Goal: Information Seeking & Learning: Learn about a topic

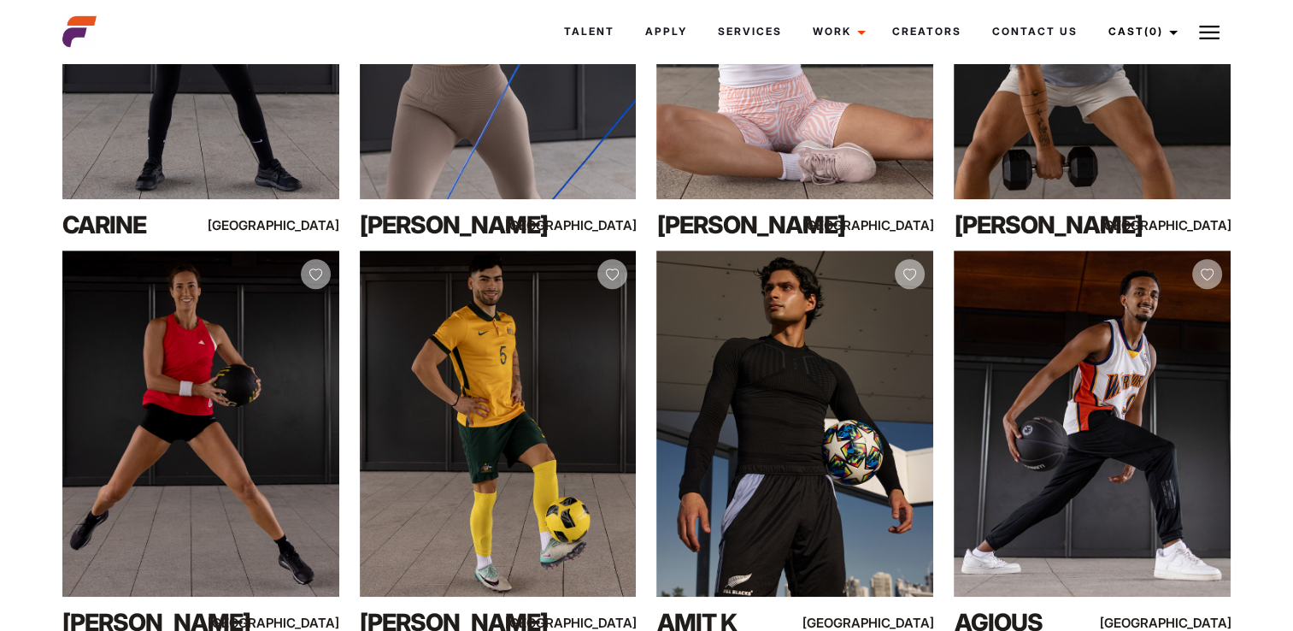
scroll to position [1081, 0]
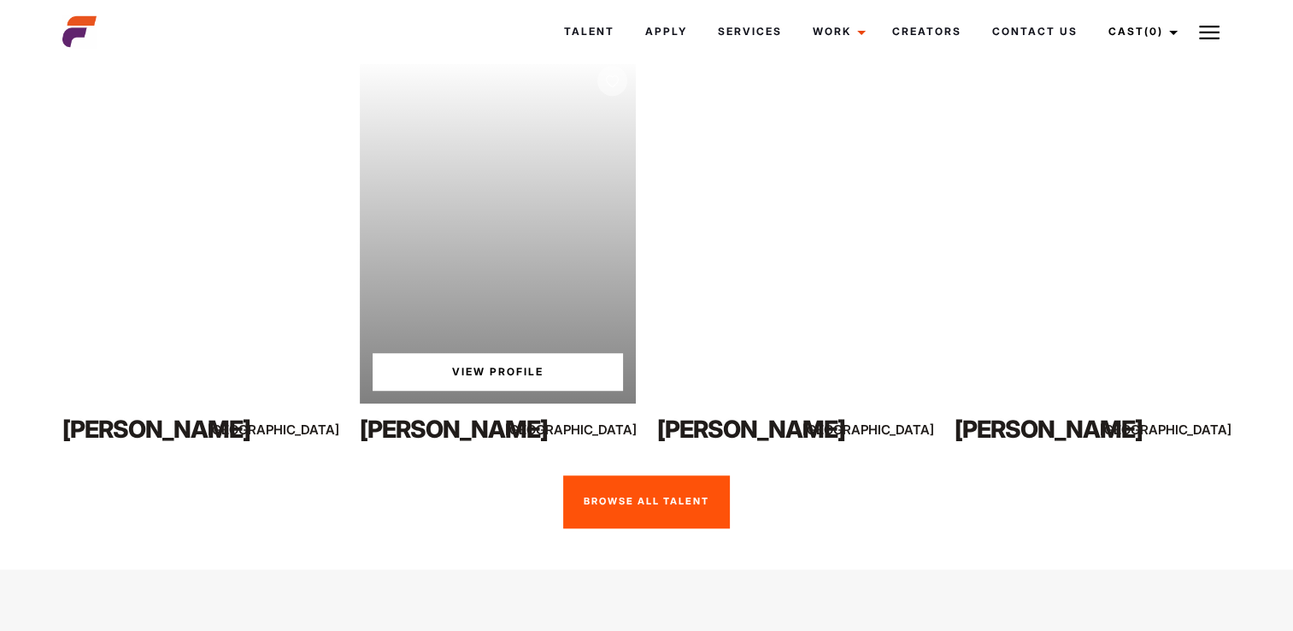
scroll to position [1264, 0]
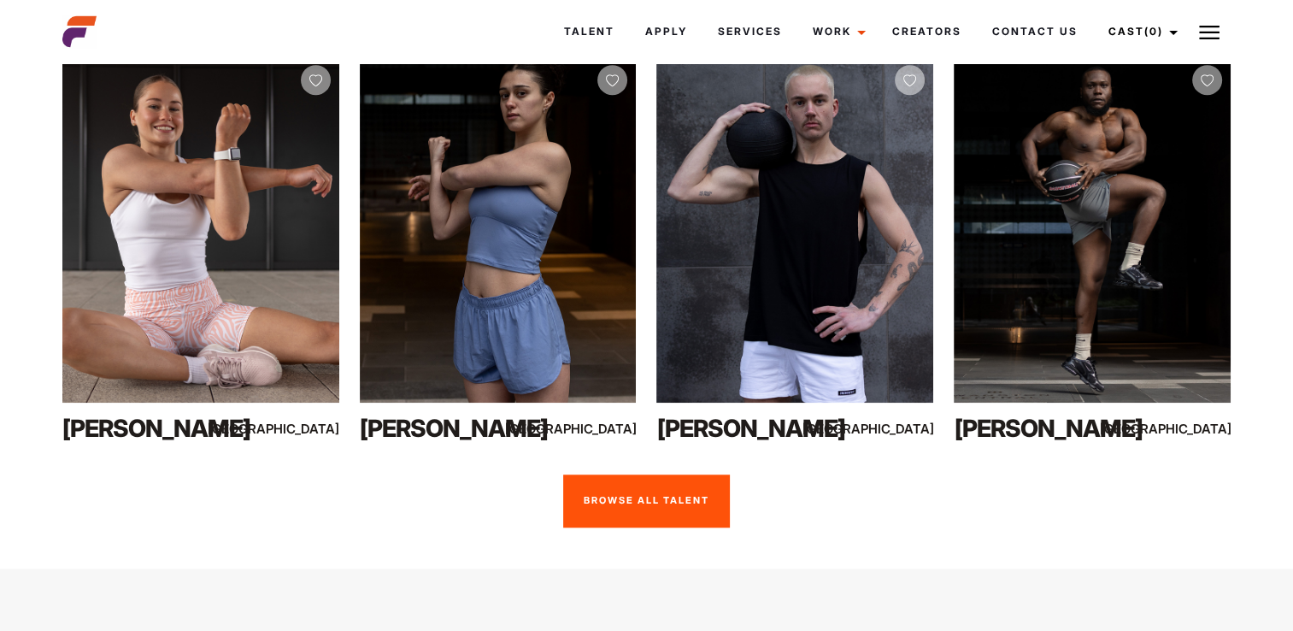
click at [629, 492] on link "Browse all talent" at bounding box center [646, 500] width 167 height 53
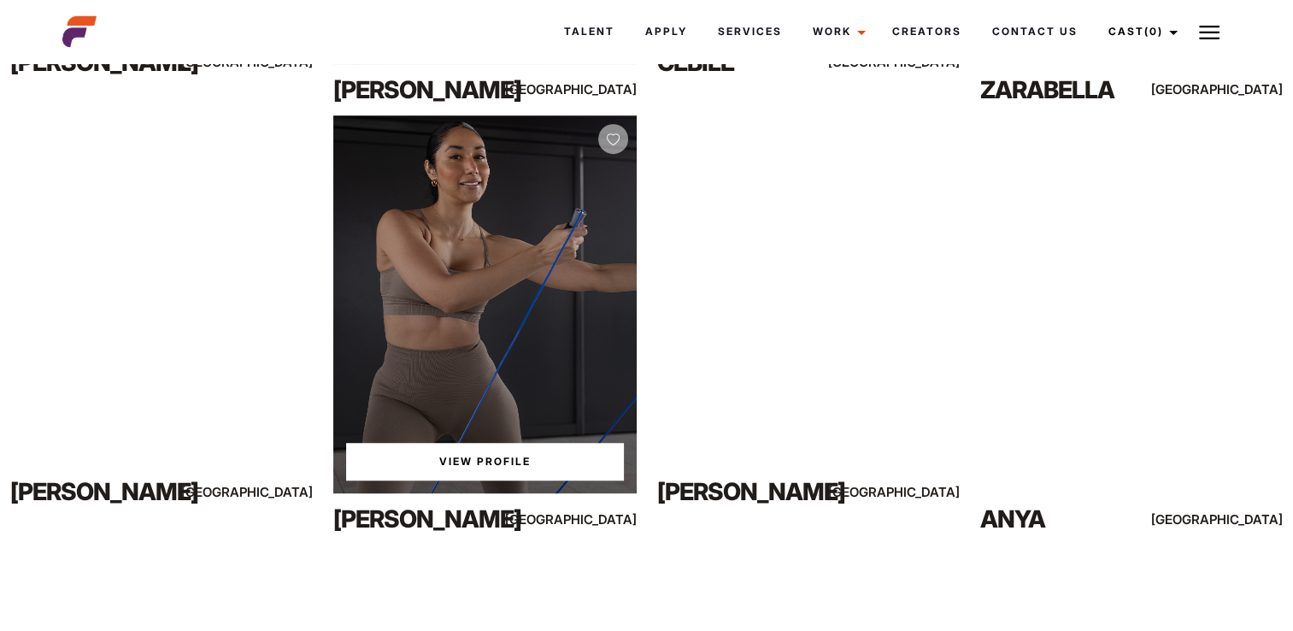
scroll to position [1156, 0]
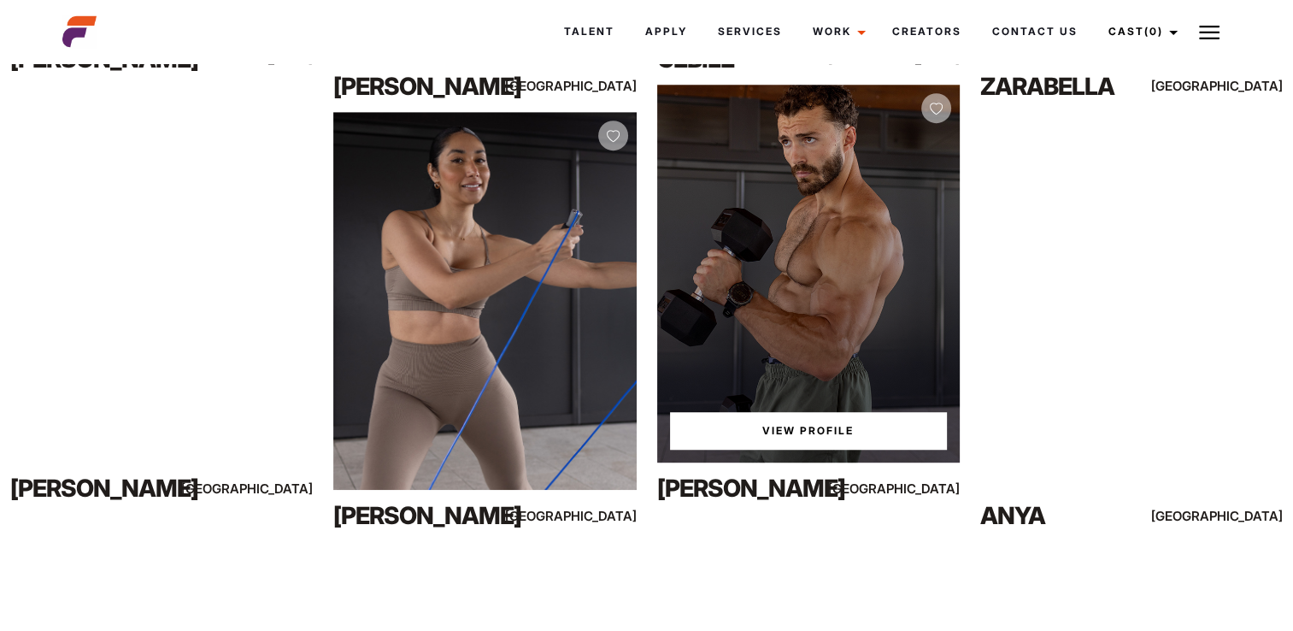
click at [761, 364] on div "View Profile" at bounding box center [808, 274] width 303 height 379
click at [769, 431] on link "View Profile" at bounding box center [808, 431] width 277 height 38
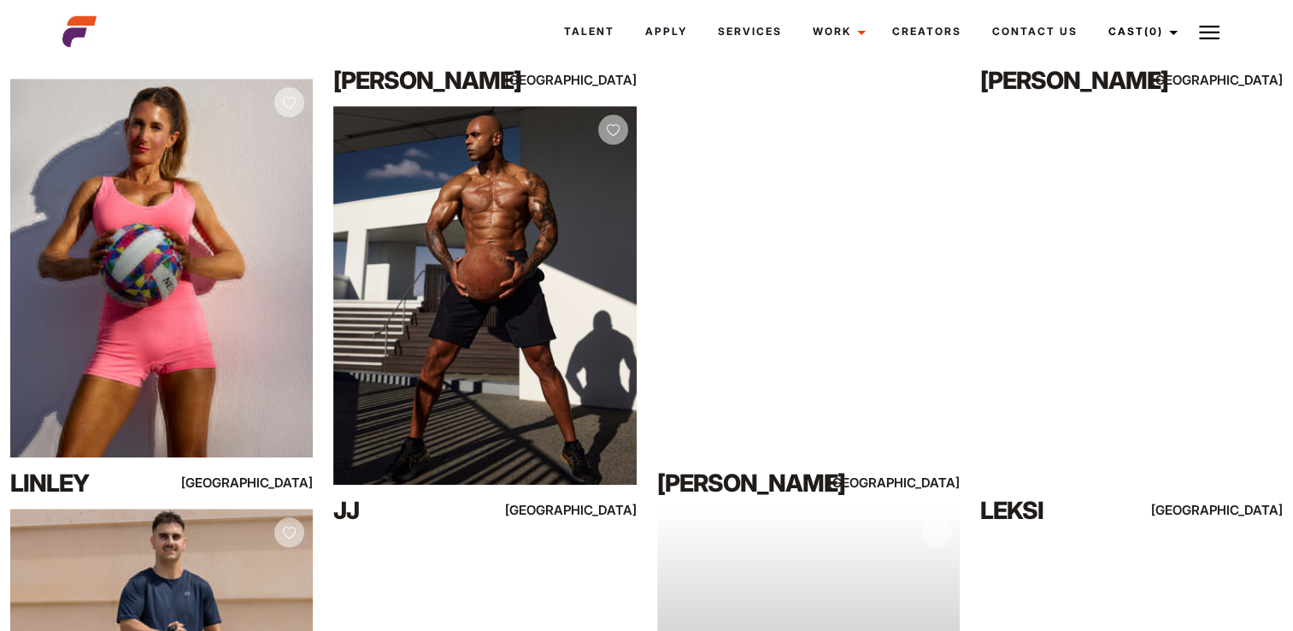
scroll to position [14485, 0]
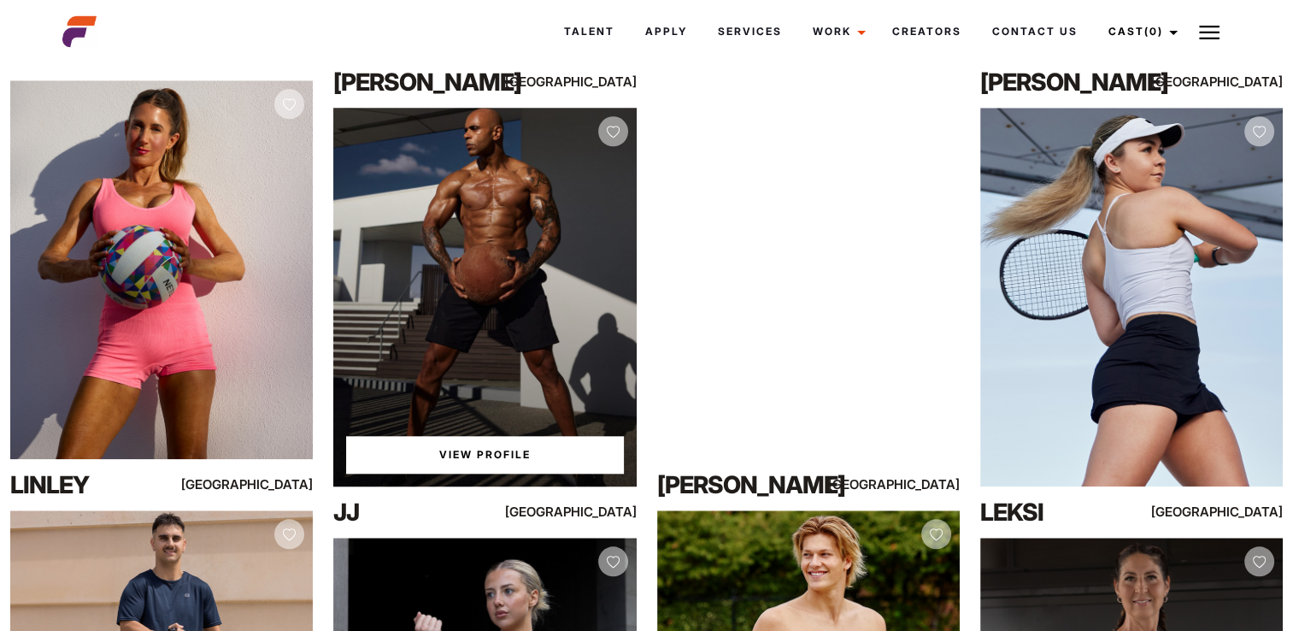
click at [517, 392] on div "View Profile" at bounding box center [484, 297] width 303 height 379
click at [513, 463] on link "View Profile" at bounding box center [484, 455] width 277 height 38
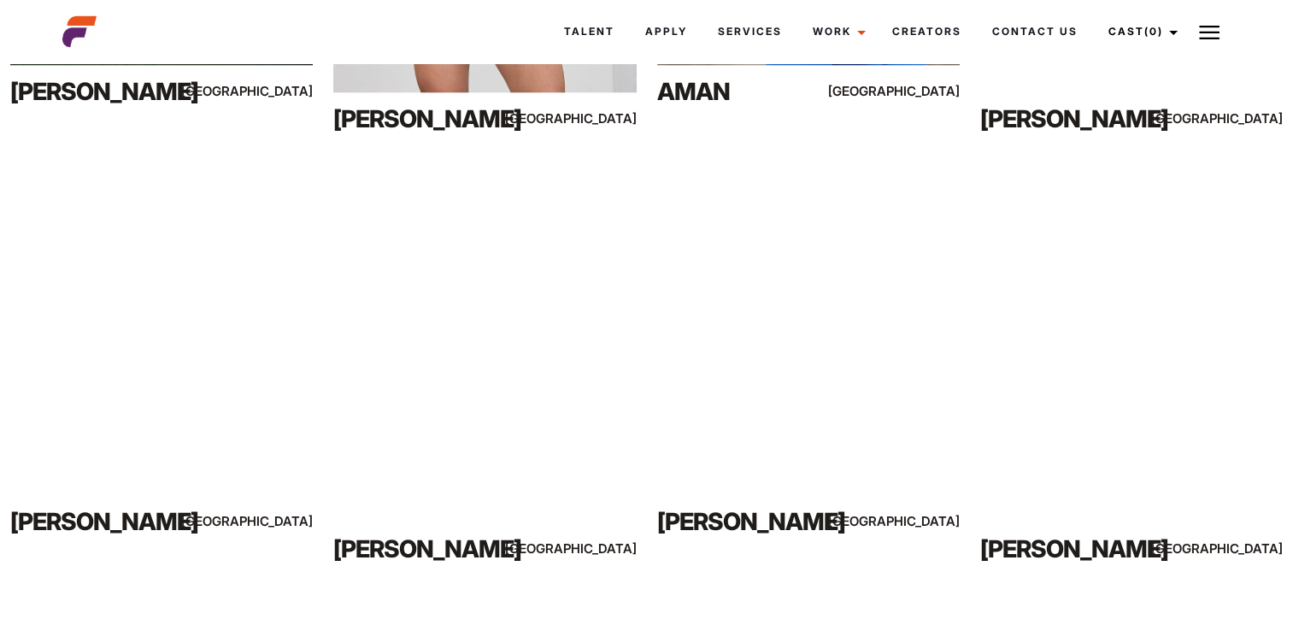
scroll to position [16581, 0]
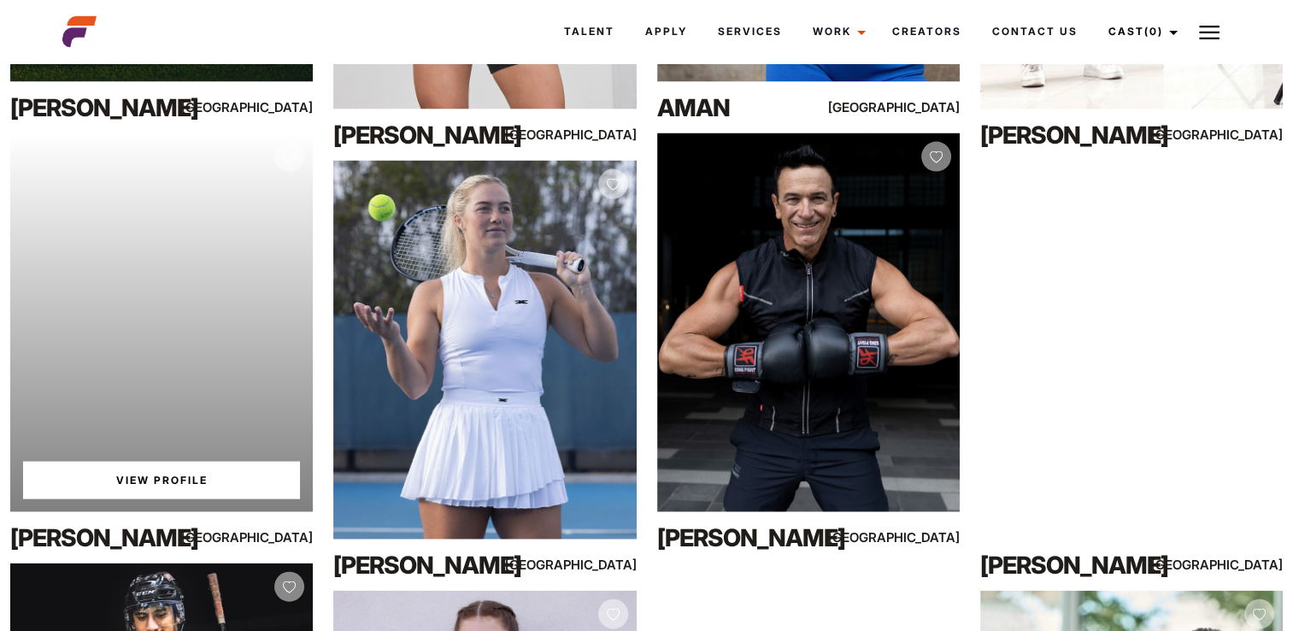
click at [157, 486] on link "View Profile" at bounding box center [161, 481] width 277 height 38
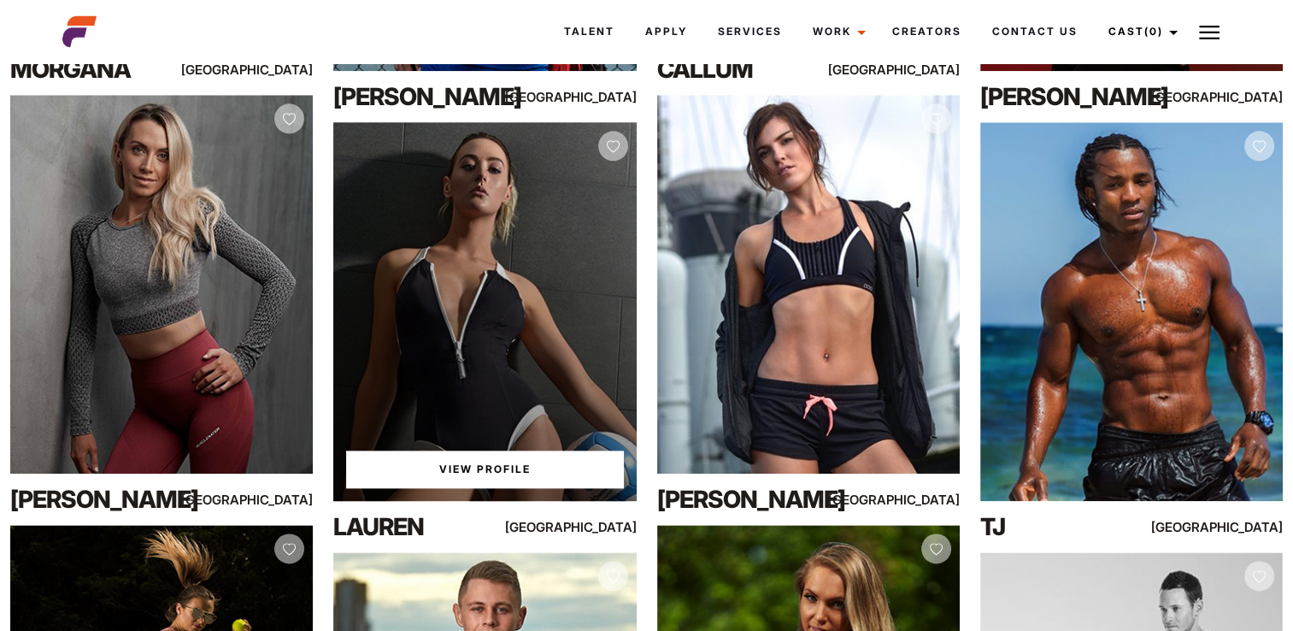
scroll to position [34241, 0]
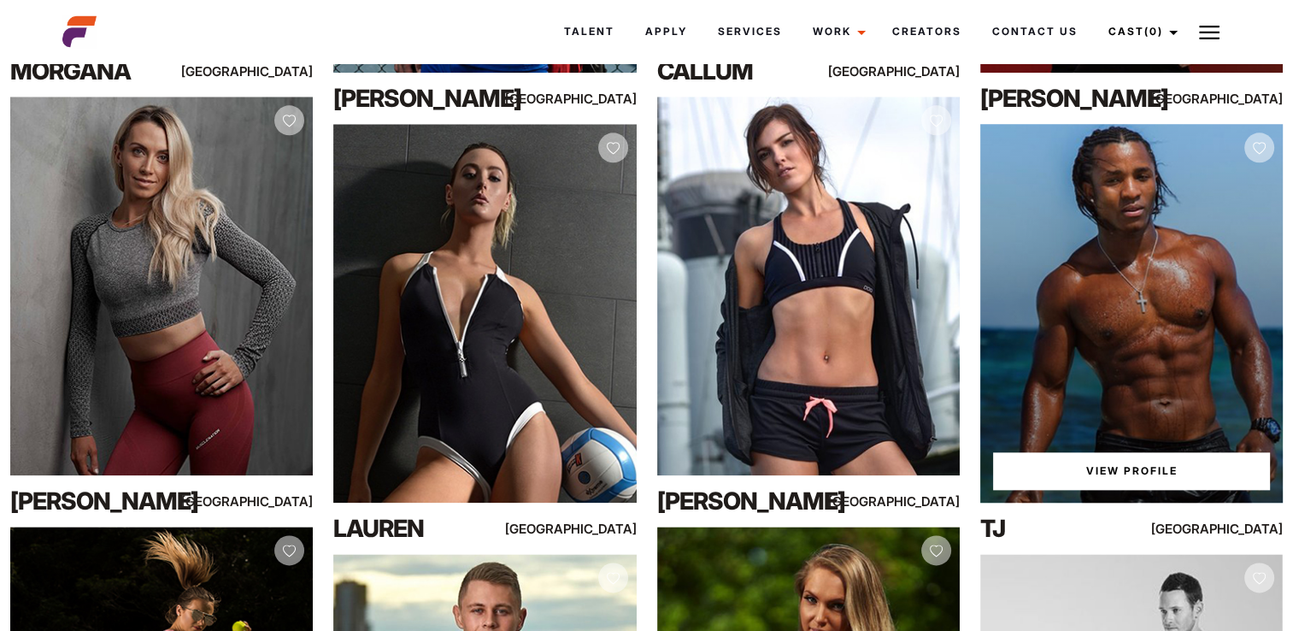
click at [1091, 301] on div "View Profile" at bounding box center [1132, 313] width 303 height 379
click at [1092, 483] on link "View Profile" at bounding box center [1131, 471] width 277 height 38
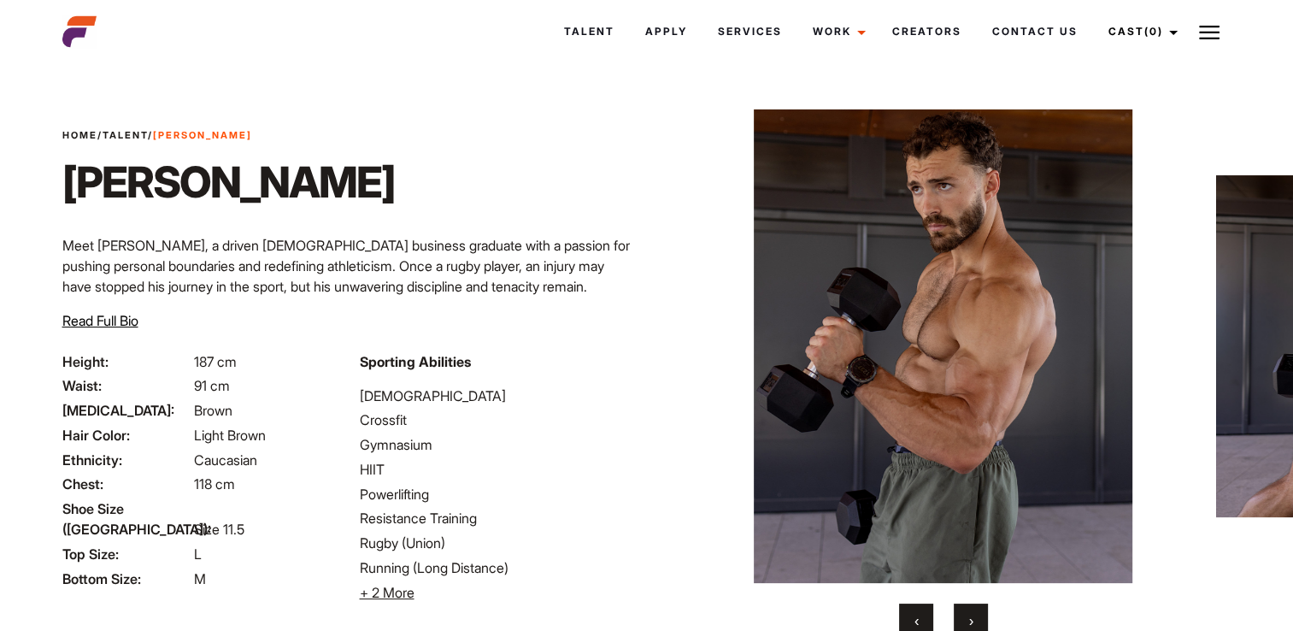
click at [971, 616] on span "›" at bounding box center [971, 620] width 4 height 17
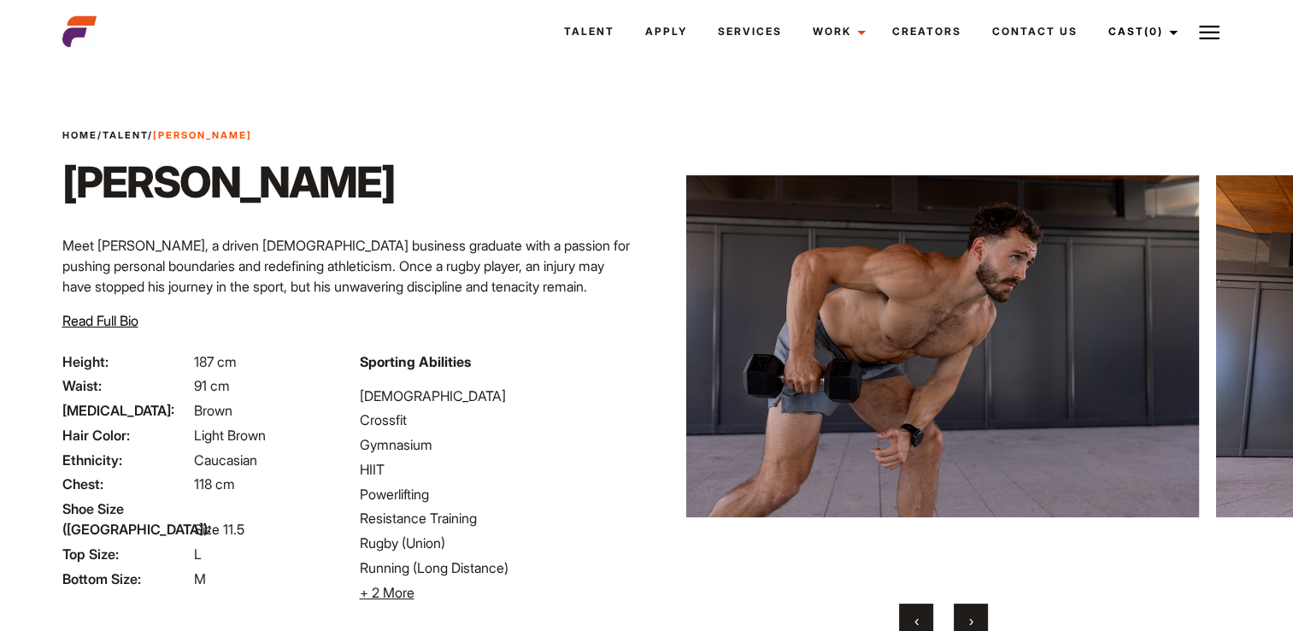
click at [971, 616] on span "›" at bounding box center [971, 620] width 4 height 17
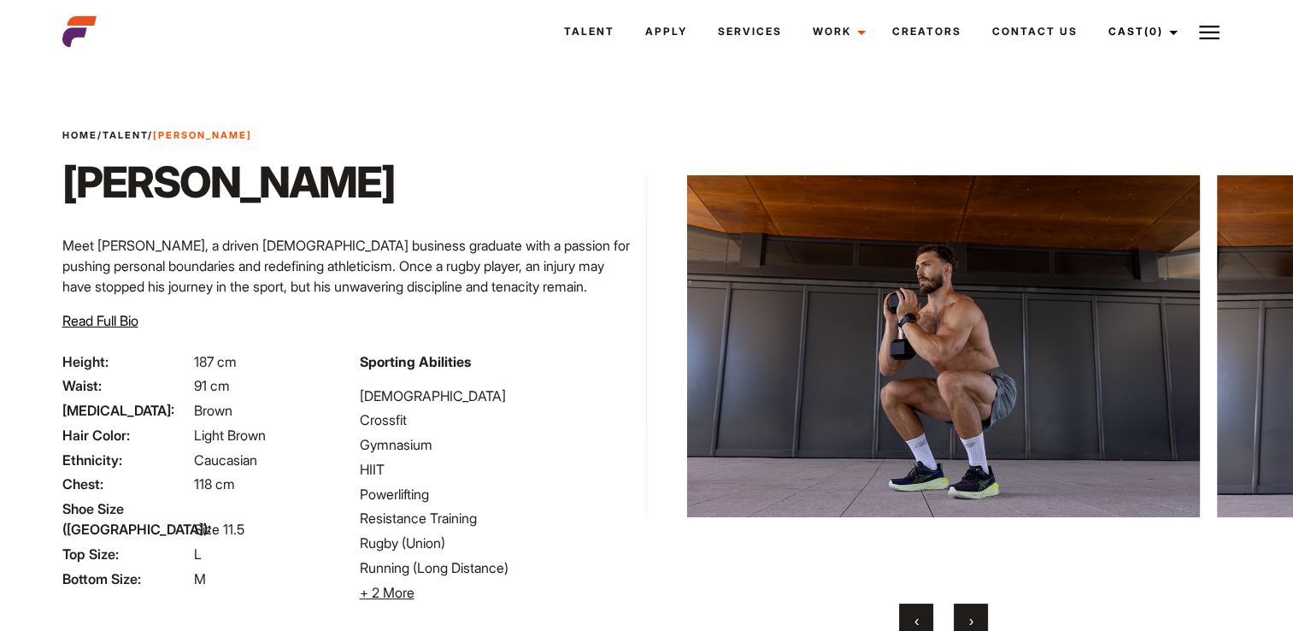
click at [971, 616] on span "›" at bounding box center [971, 620] width 4 height 17
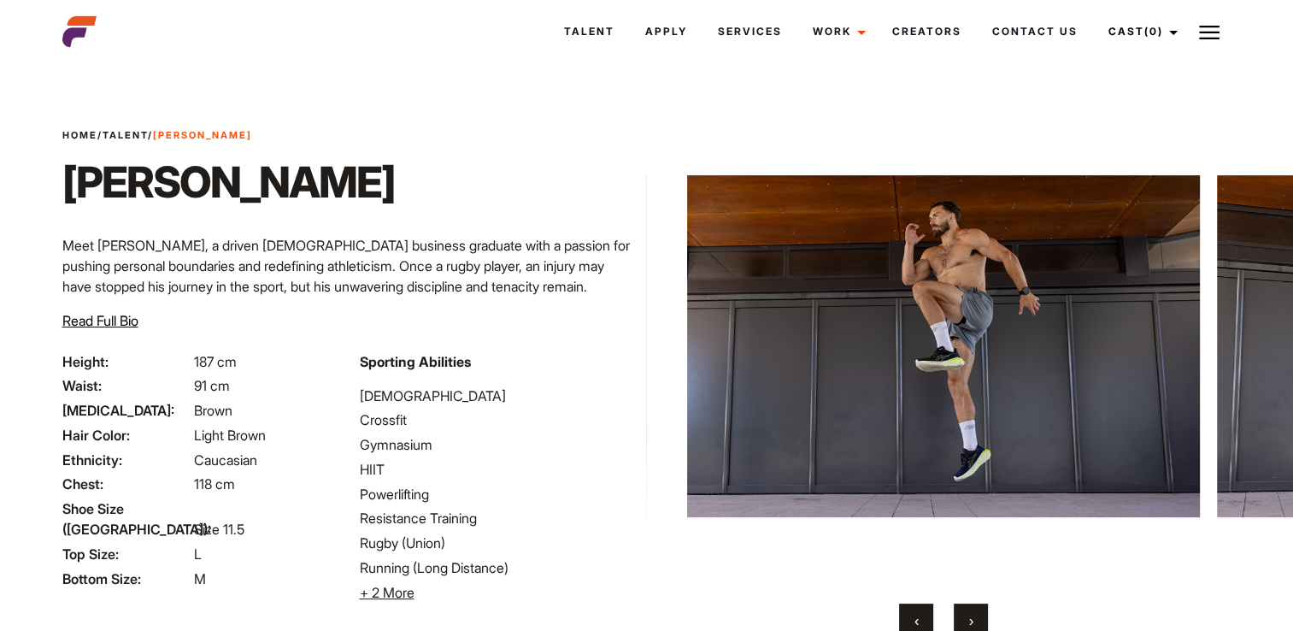
click at [971, 616] on span "›" at bounding box center [971, 620] width 4 height 17
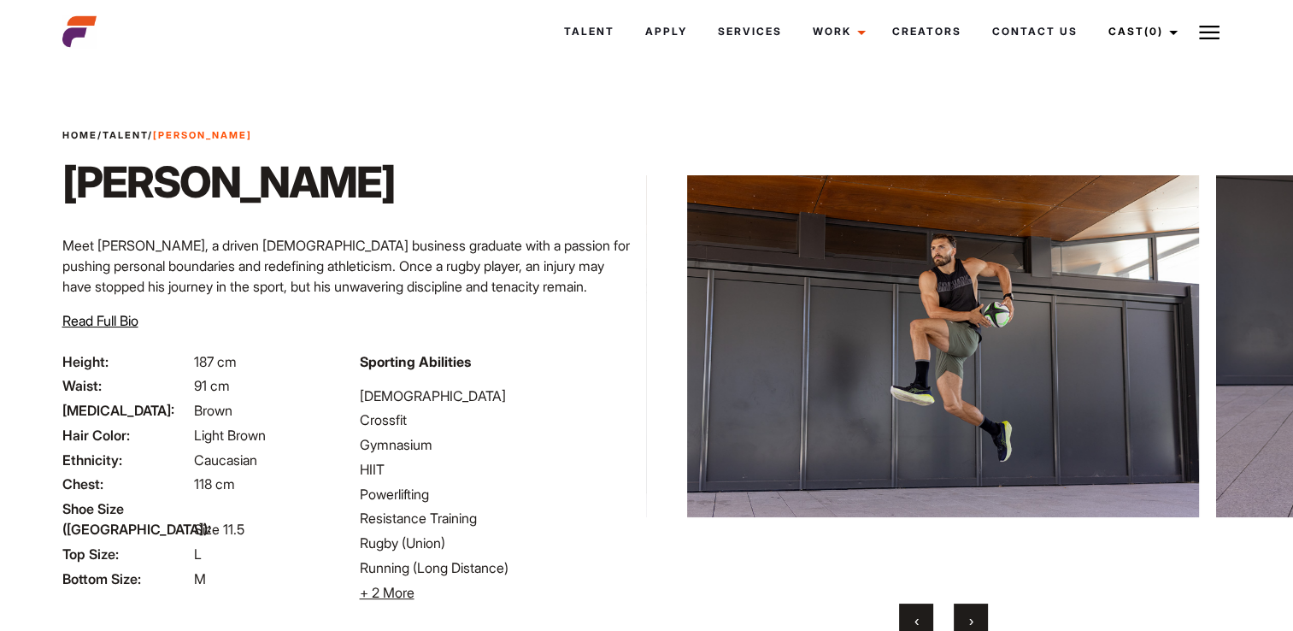
click at [971, 616] on span "›" at bounding box center [971, 620] width 4 height 17
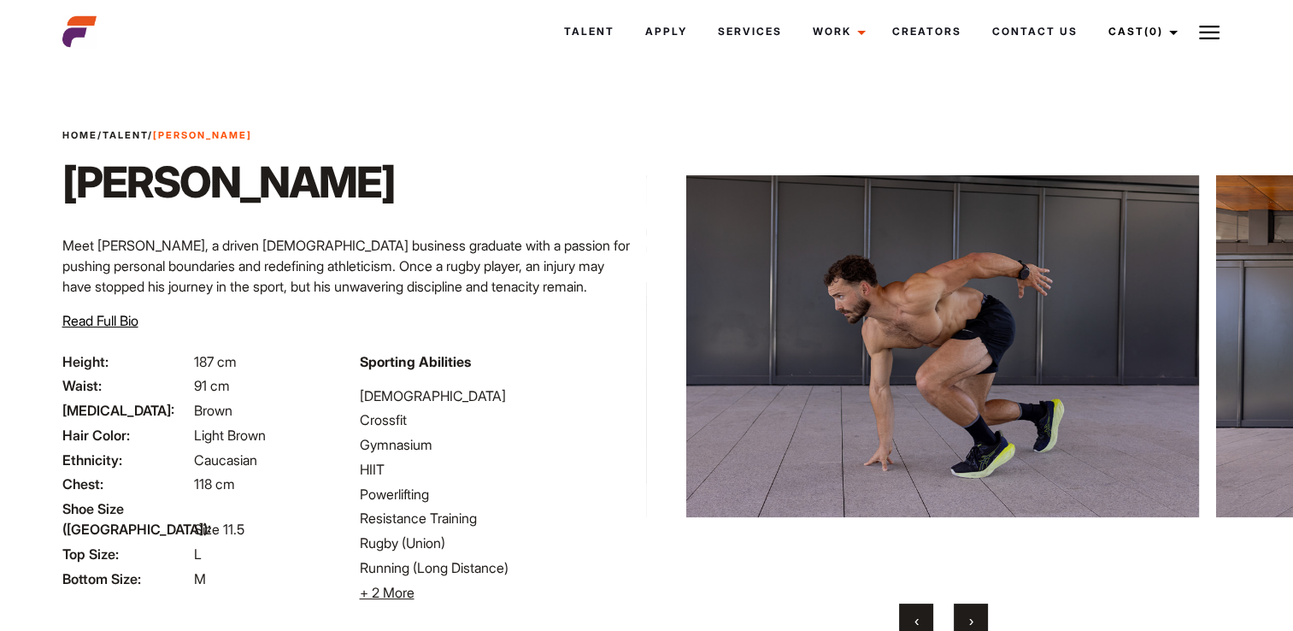
click at [971, 616] on span "›" at bounding box center [971, 620] width 4 height 17
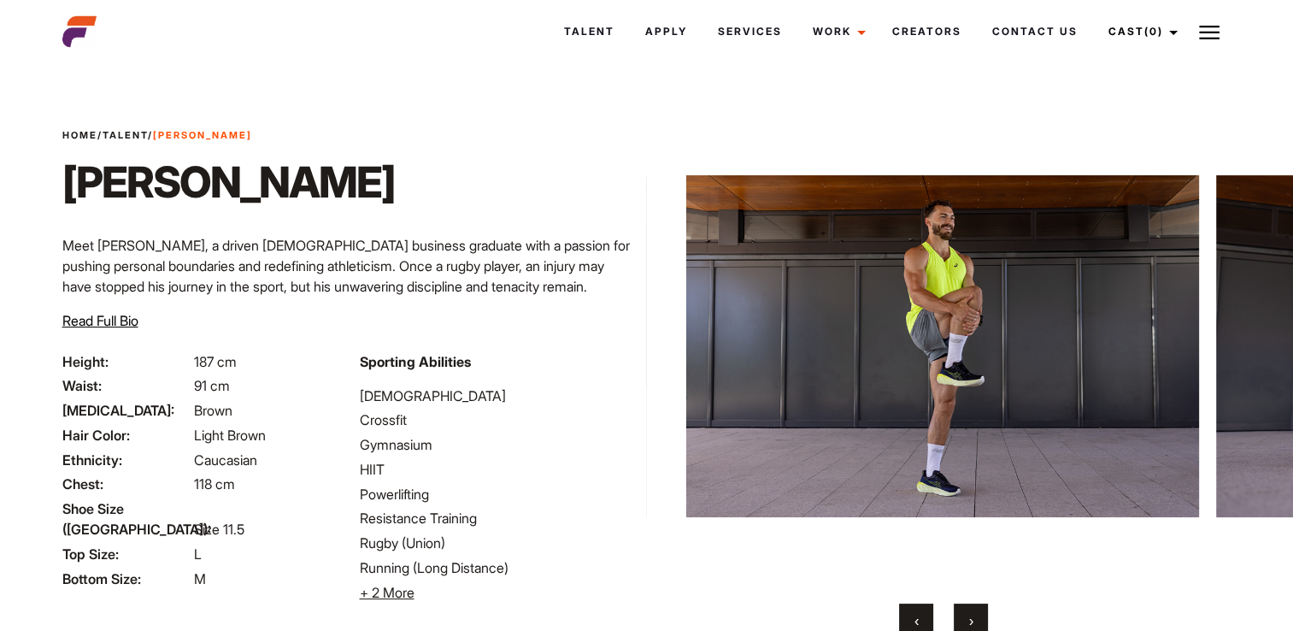
click at [971, 616] on span "›" at bounding box center [971, 620] width 4 height 17
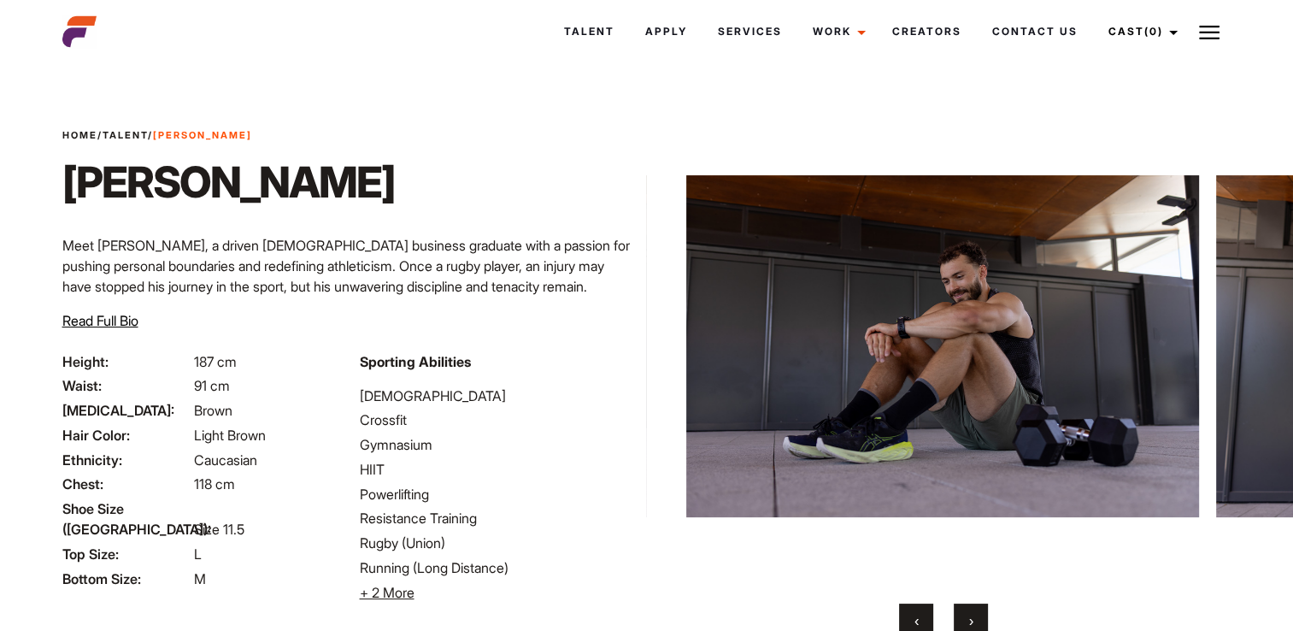
click at [971, 616] on span "›" at bounding box center [971, 620] width 4 height 17
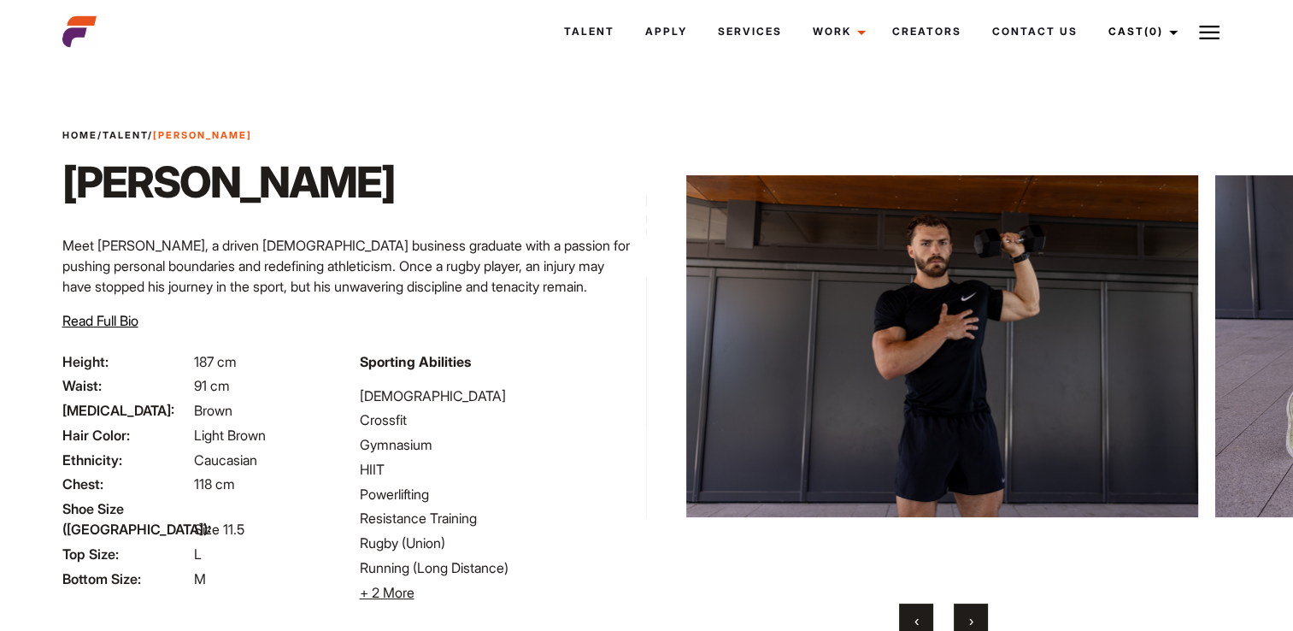
click at [971, 616] on span "›" at bounding box center [971, 620] width 4 height 17
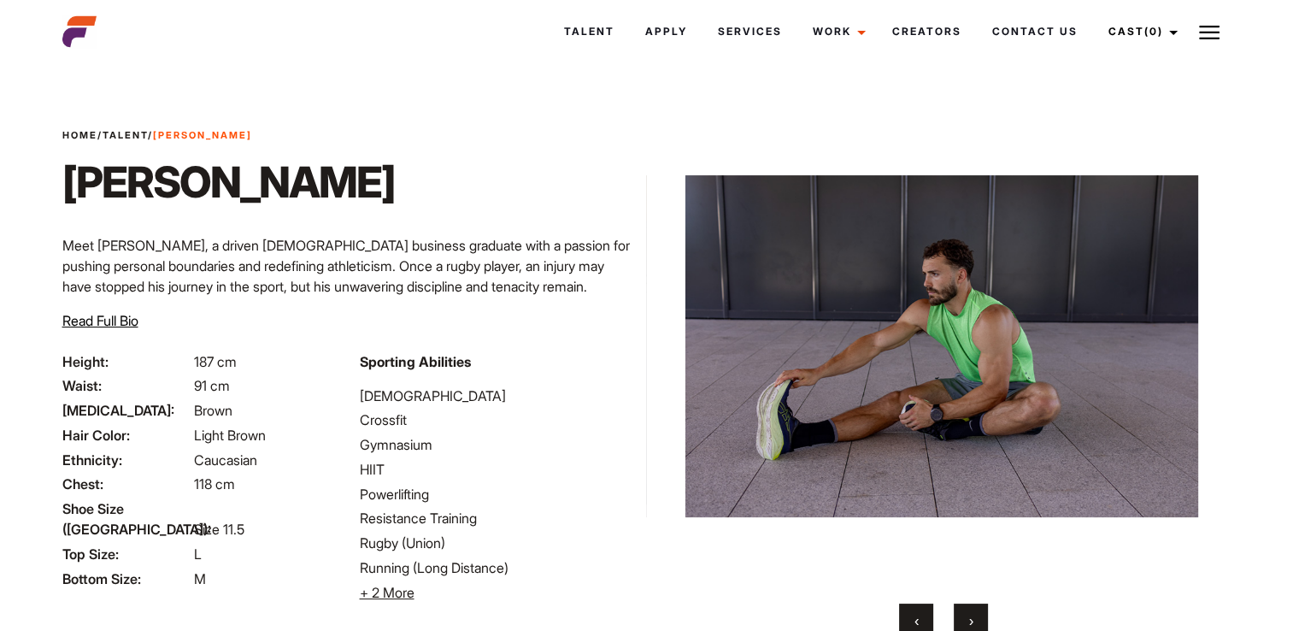
click at [971, 616] on span "›" at bounding box center [971, 620] width 4 height 17
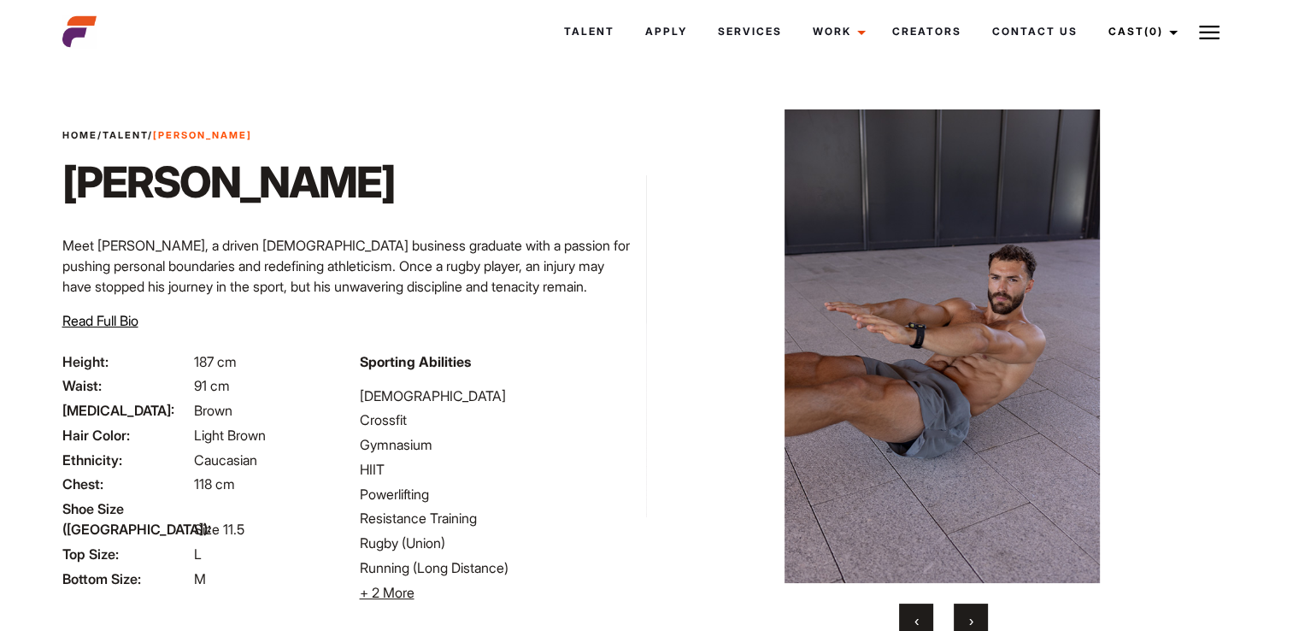
click at [971, 616] on span "›" at bounding box center [971, 620] width 4 height 17
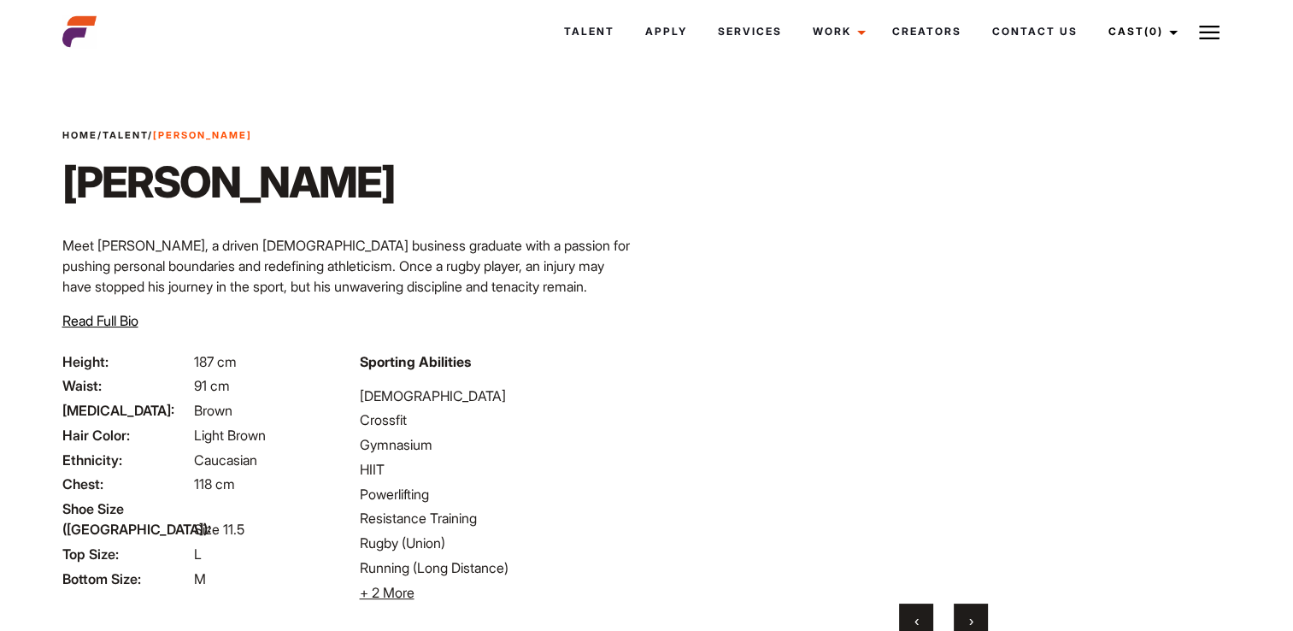
click at [971, 616] on span "›" at bounding box center [971, 620] width 4 height 17
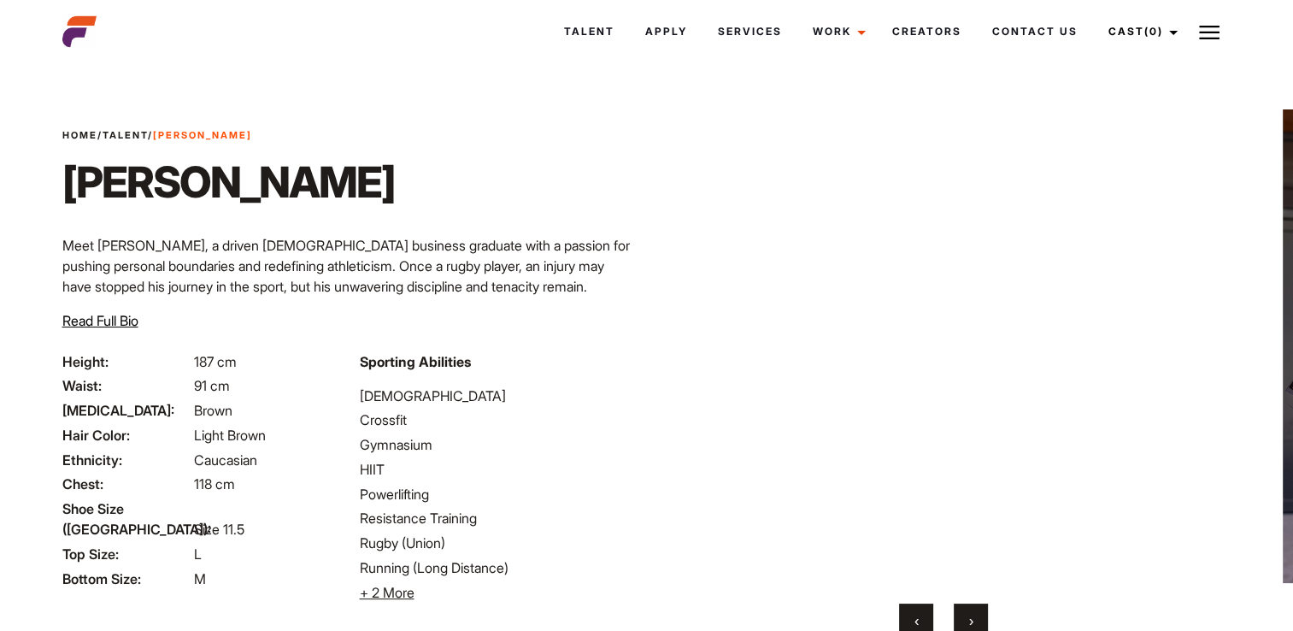
click at [971, 616] on span "›" at bounding box center [971, 620] width 4 height 17
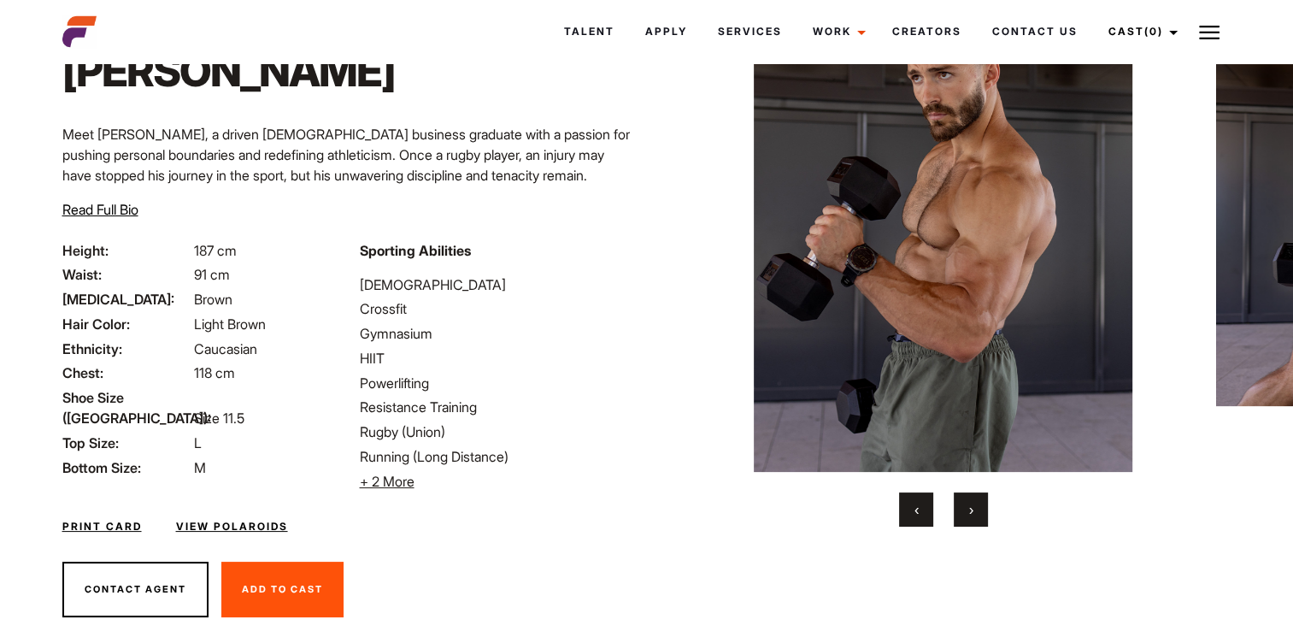
scroll to position [150, 0]
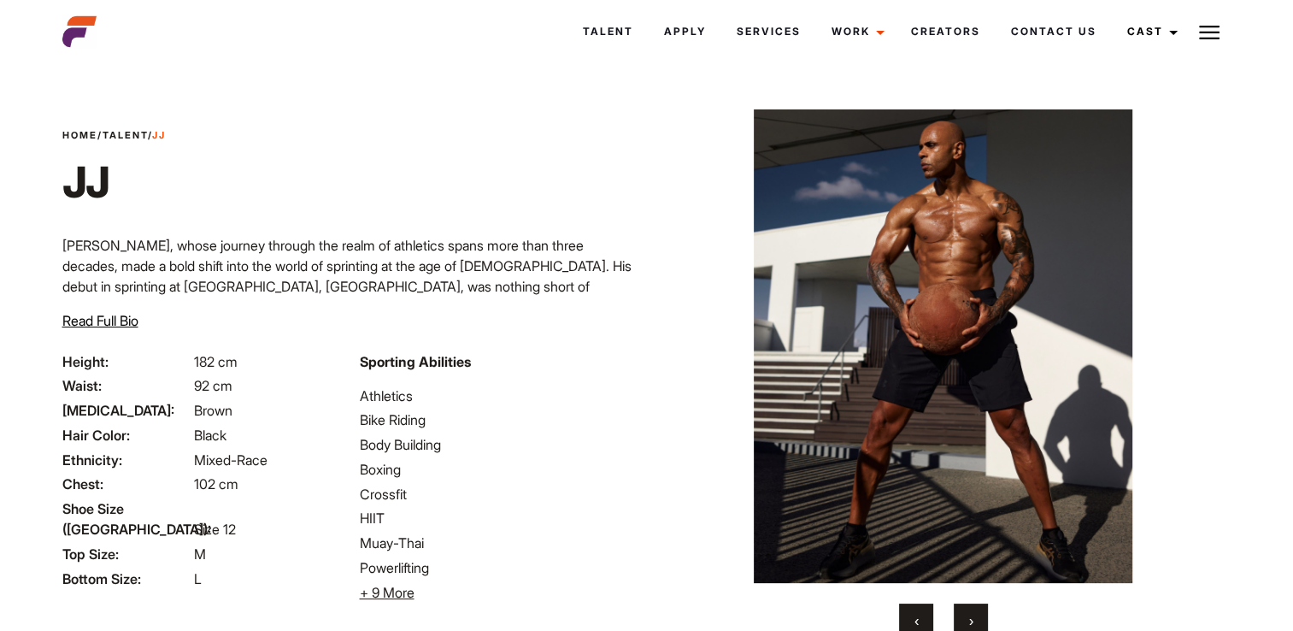
click at [964, 616] on button "›" at bounding box center [971, 621] width 34 height 34
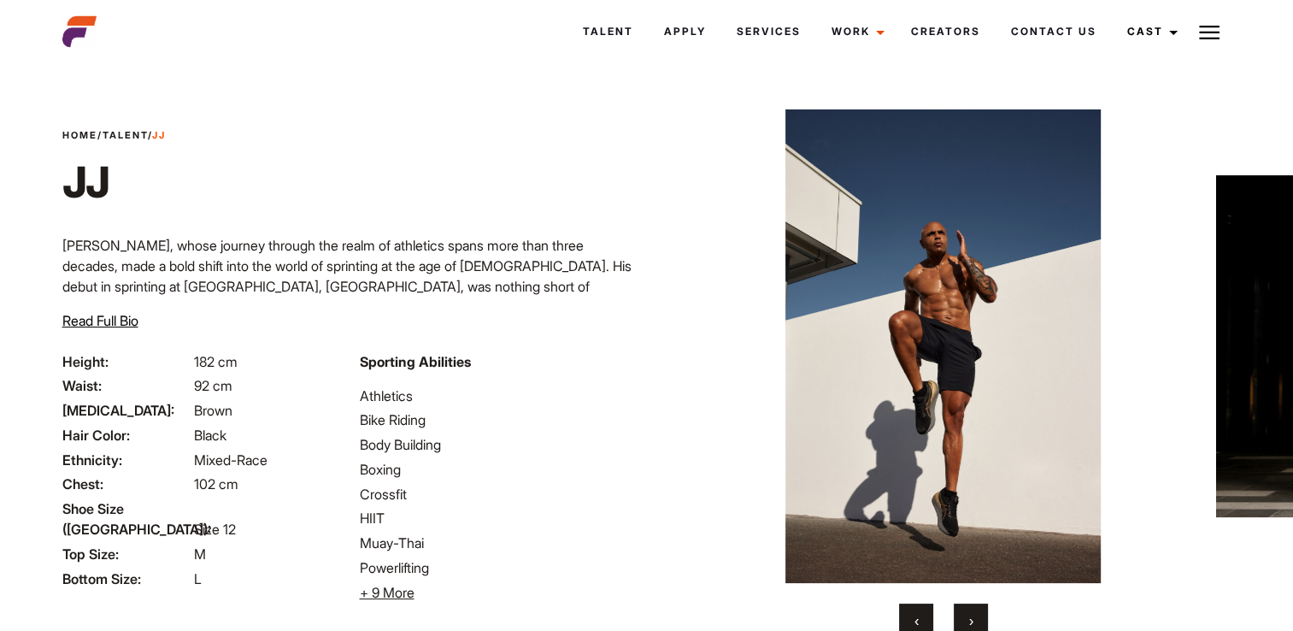
click at [964, 616] on button "›" at bounding box center [971, 621] width 34 height 34
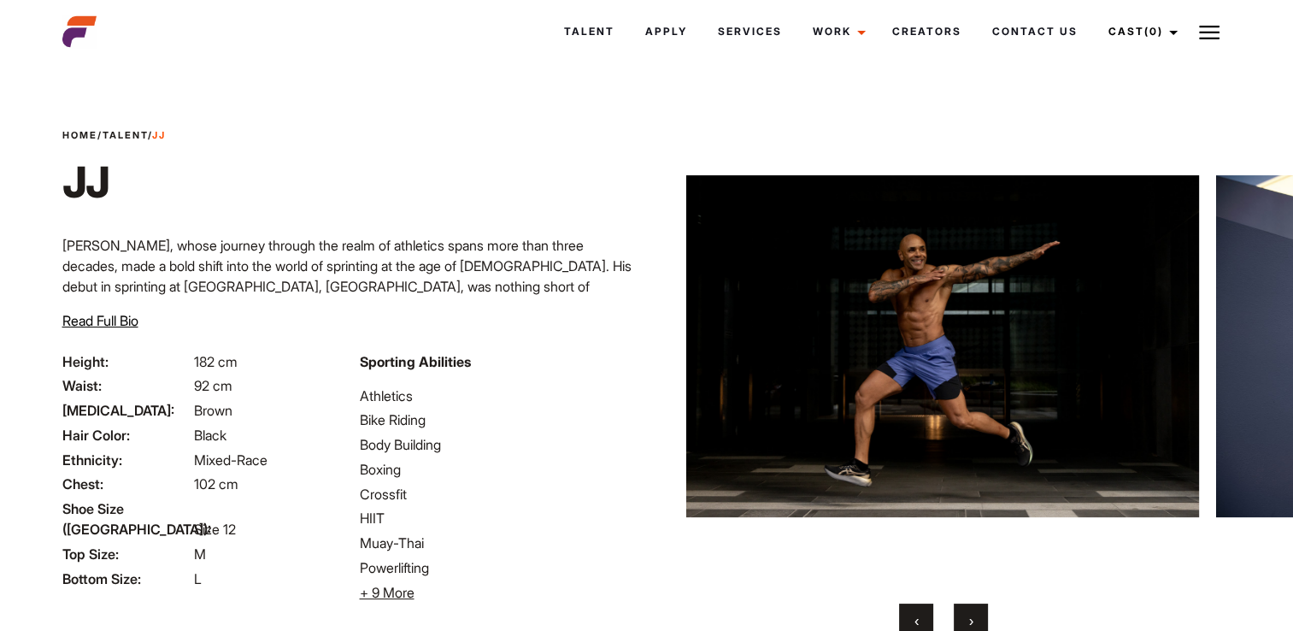
click at [964, 616] on button "›" at bounding box center [971, 621] width 34 height 34
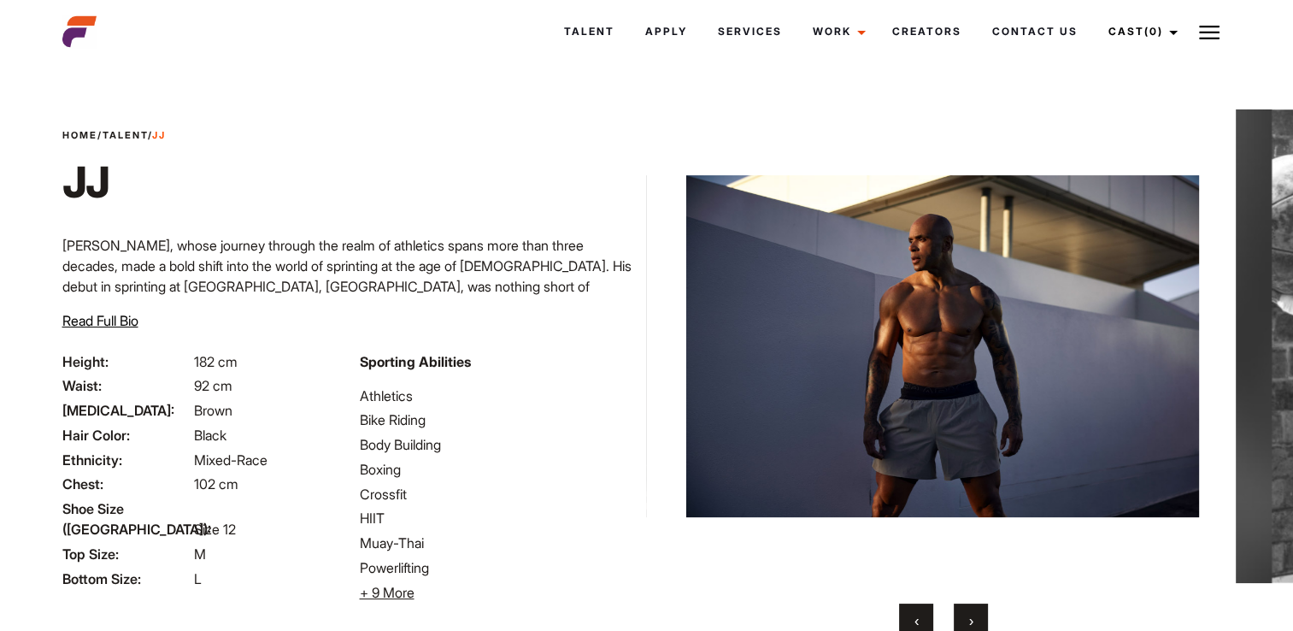
click at [915, 612] on span "‹" at bounding box center [917, 620] width 4 height 17
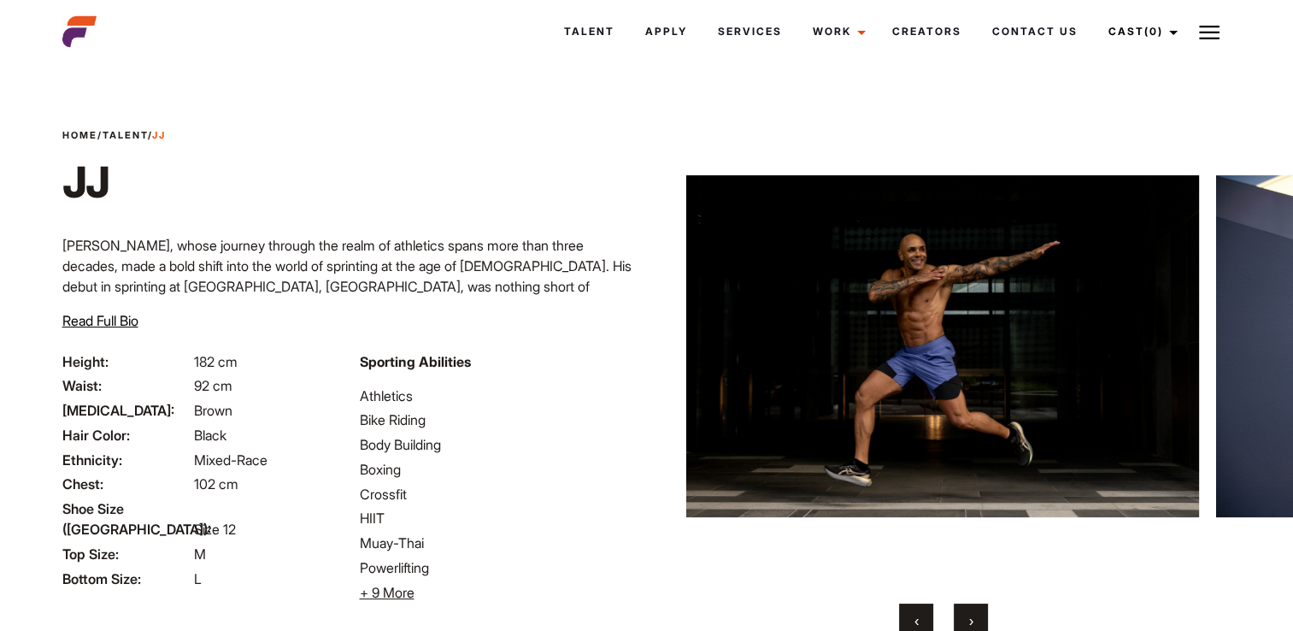
click at [963, 621] on button "›" at bounding box center [971, 621] width 34 height 34
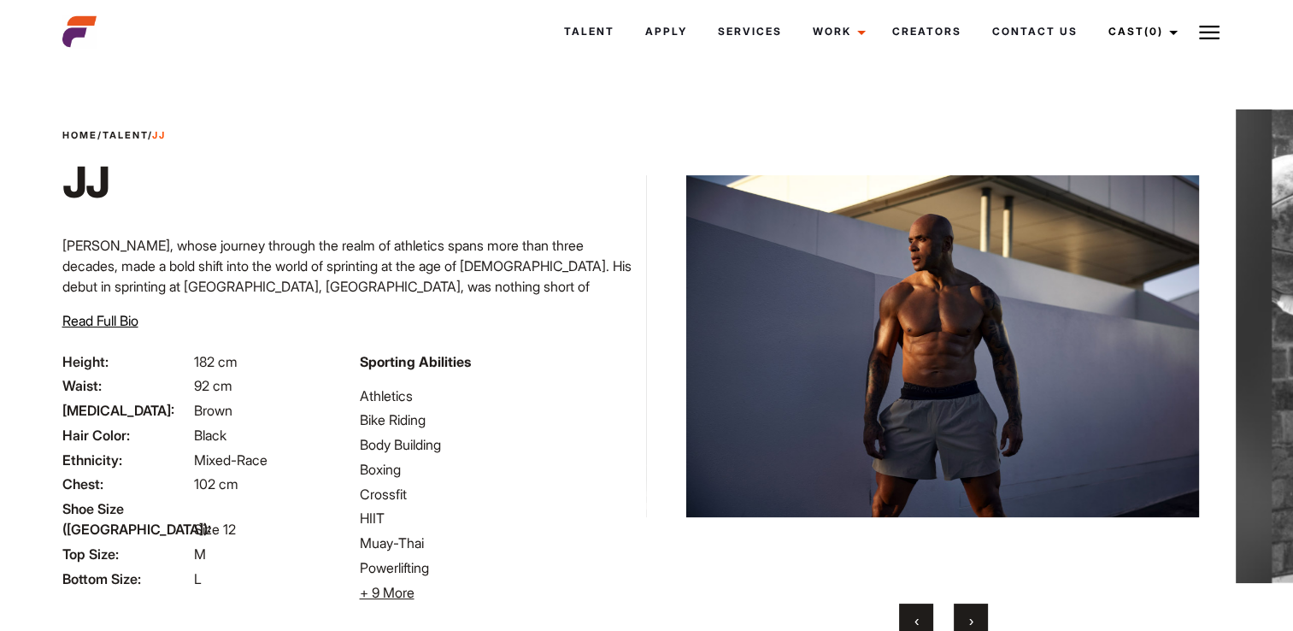
click at [967, 611] on button "›" at bounding box center [971, 621] width 34 height 34
drag, startPoint x: 1275, startPoint y: 382, endPoint x: 951, endPoint y: 413, distance: 326.3
click at [919, 624] on span "‹" at bounding box center [917, 620] width 4 height 17
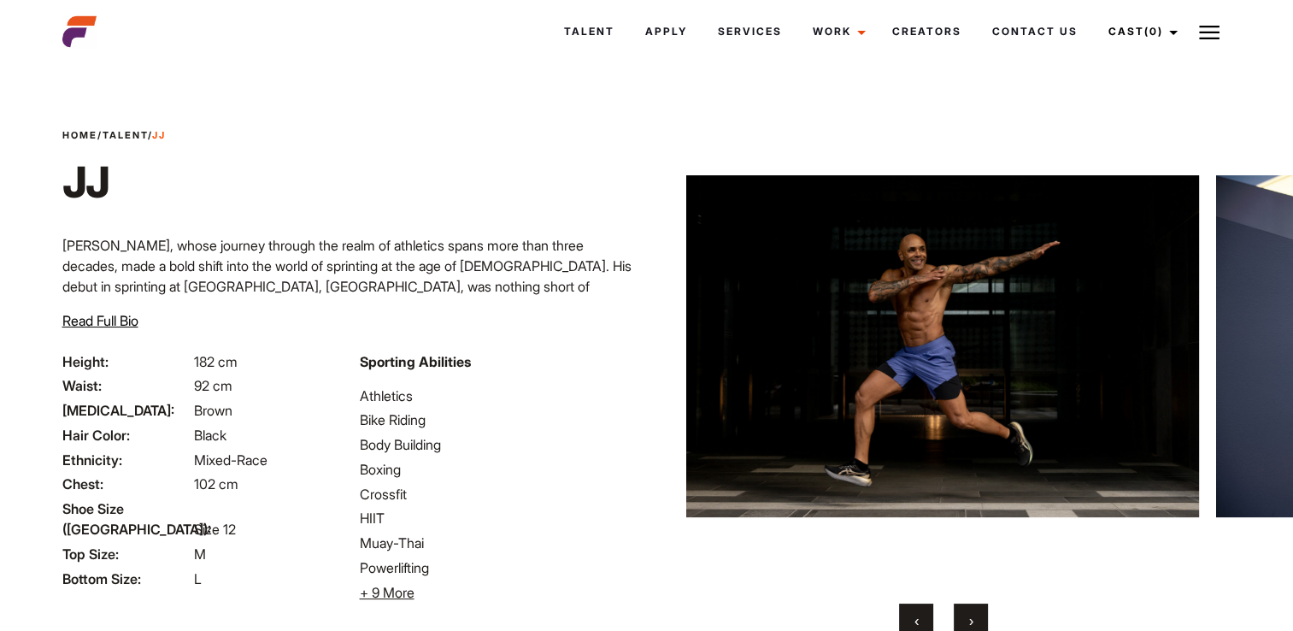
click at [972, 610] on button "›" at bounding box center [971, 621] width 34 height 34
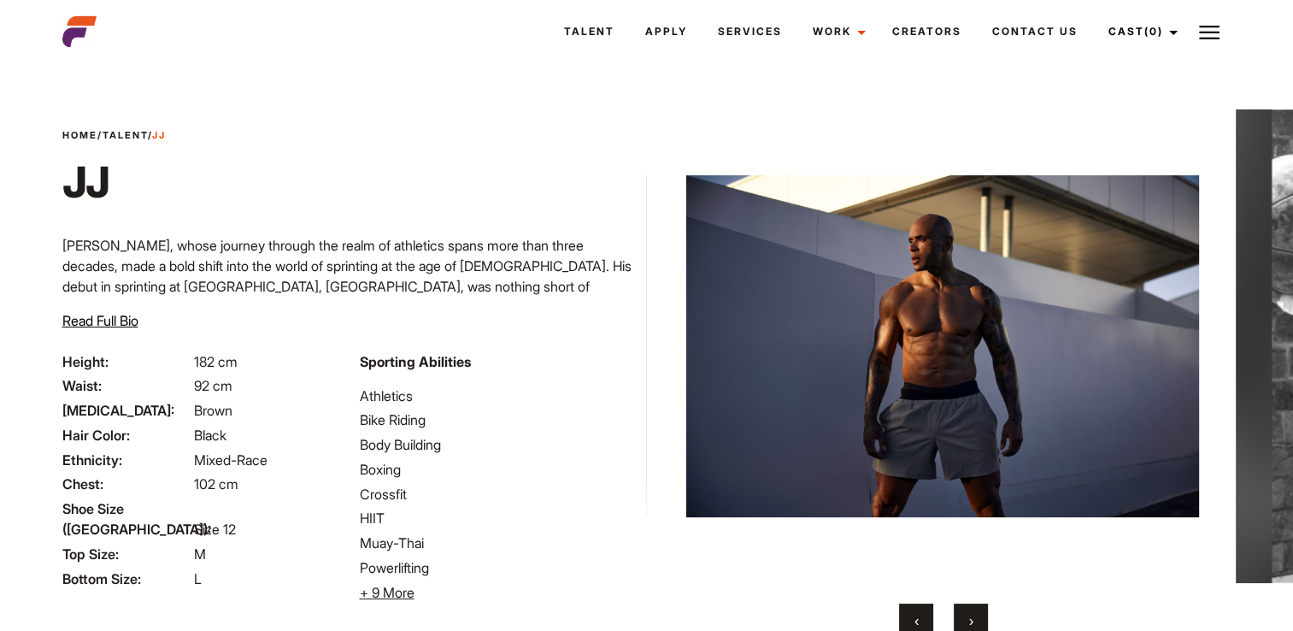
click at [972, 610] on button "›" at bounding box center [971, 621] width 34 height 34
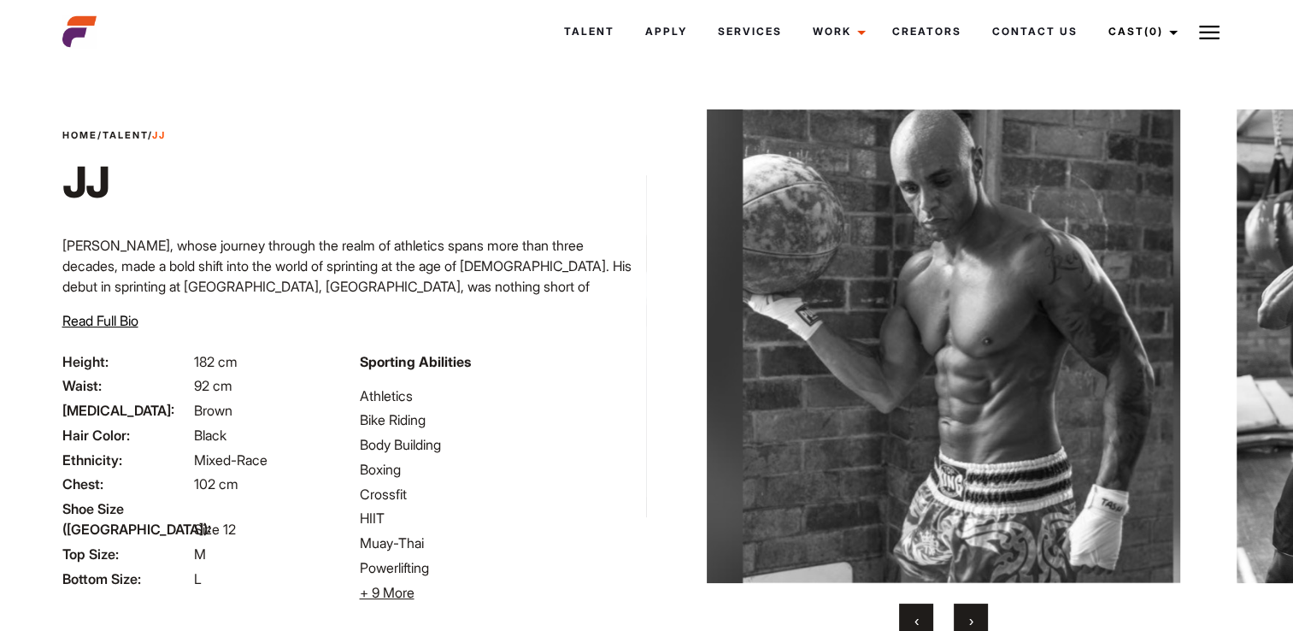
click at [972, 610] on button "›" at bounding box center [971, 621] width 34 height 34
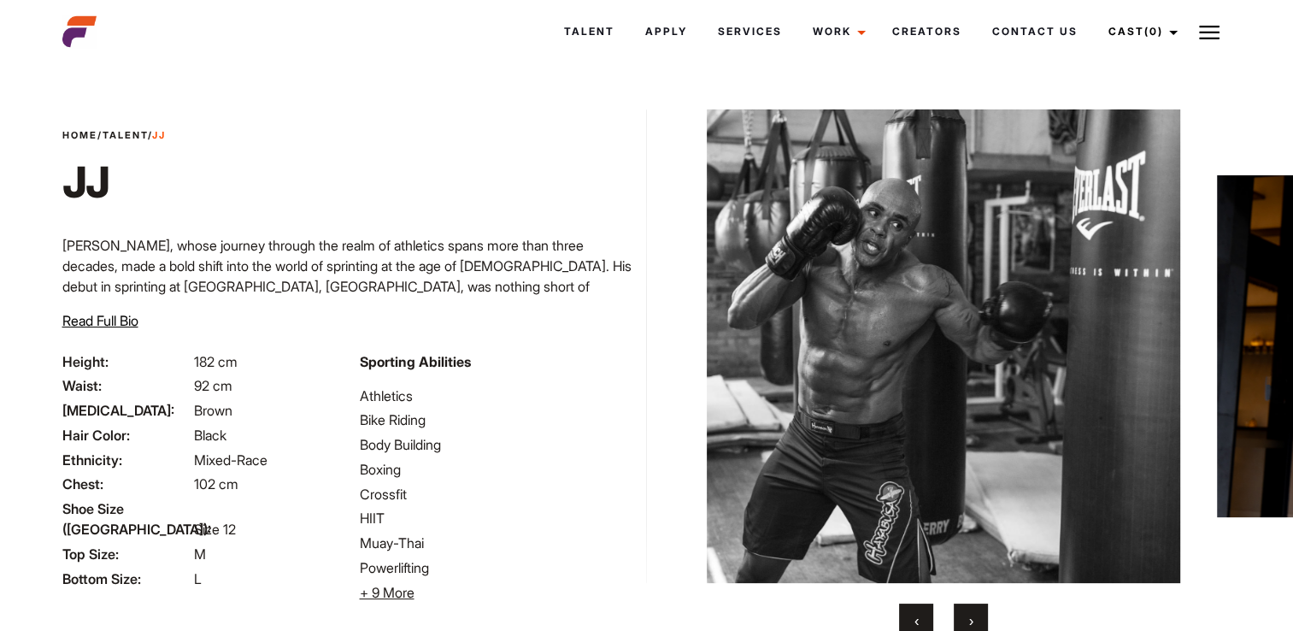
click at [972, 610] on button "›" at bounding box center [971, 621] width 34 height 34
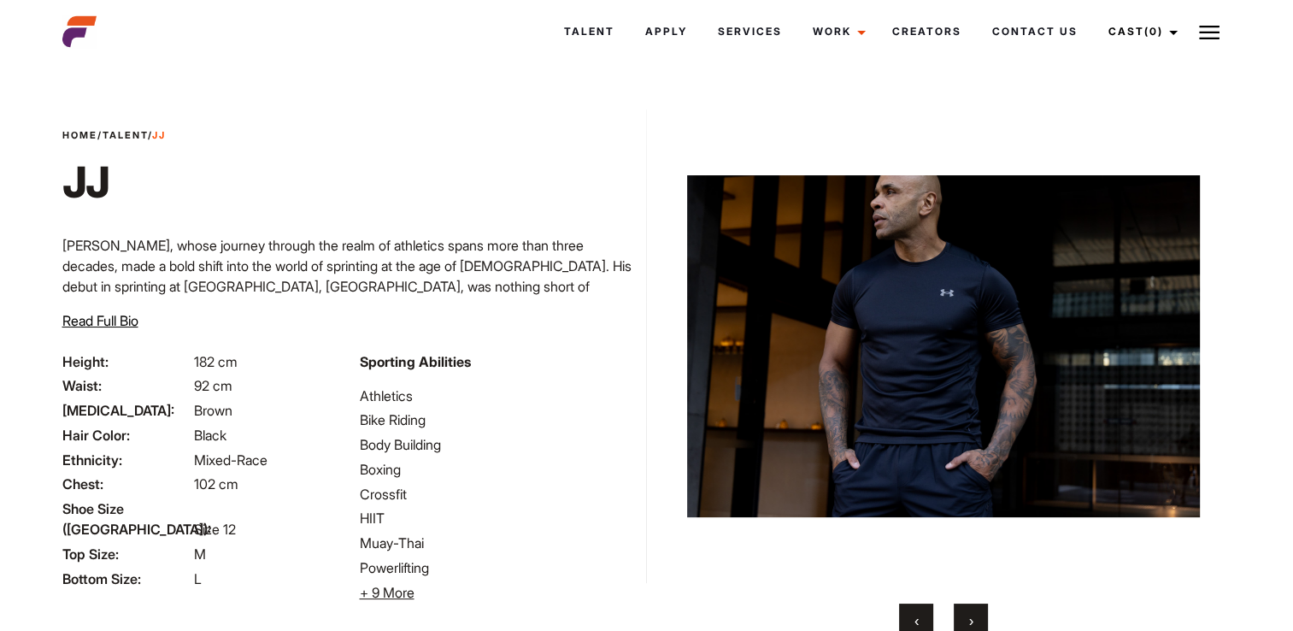
click at [972, 610] on button "›" at bounding box center [971, 621] width 34 height 34
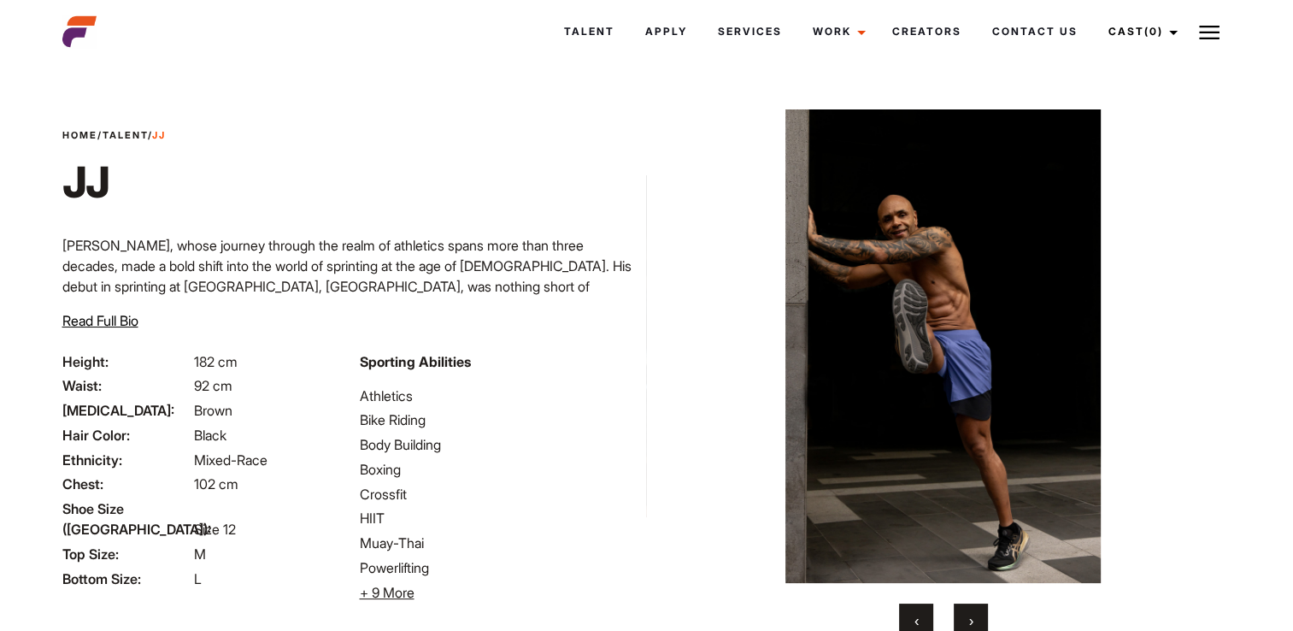
click at [972, 610] on button "›" at bounding box center [971, 621] width 34 height 34
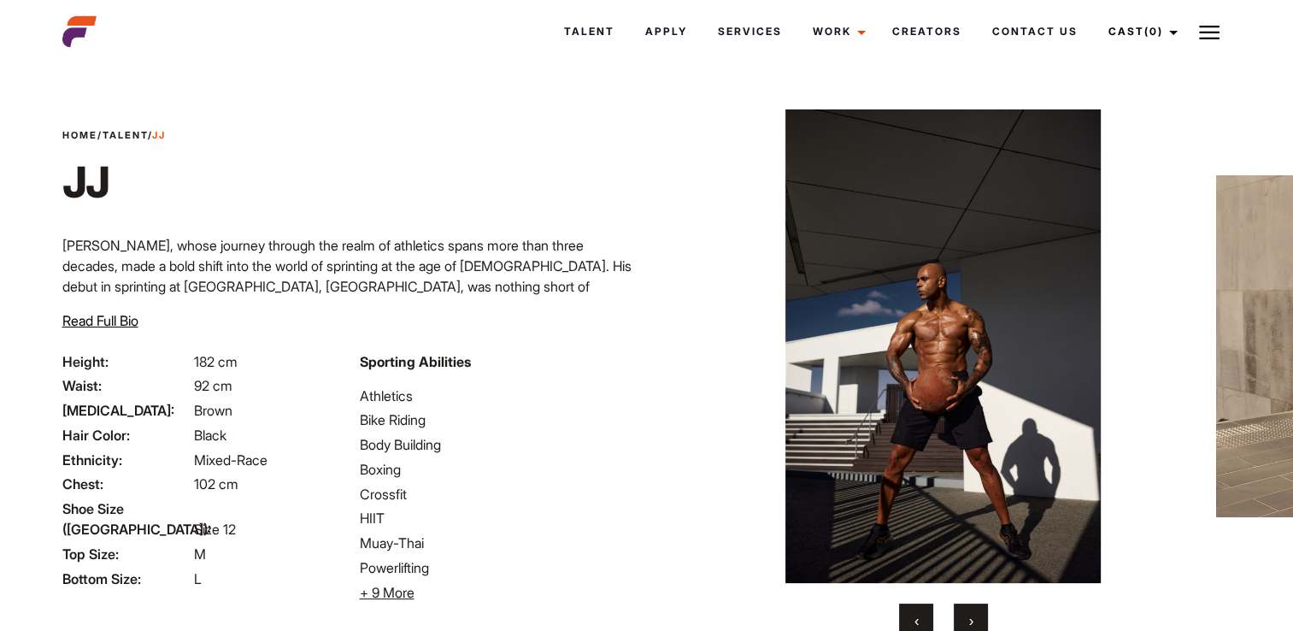
click at [972, 610] on button "›" at bounding box center [971, 621] width 34 height 34
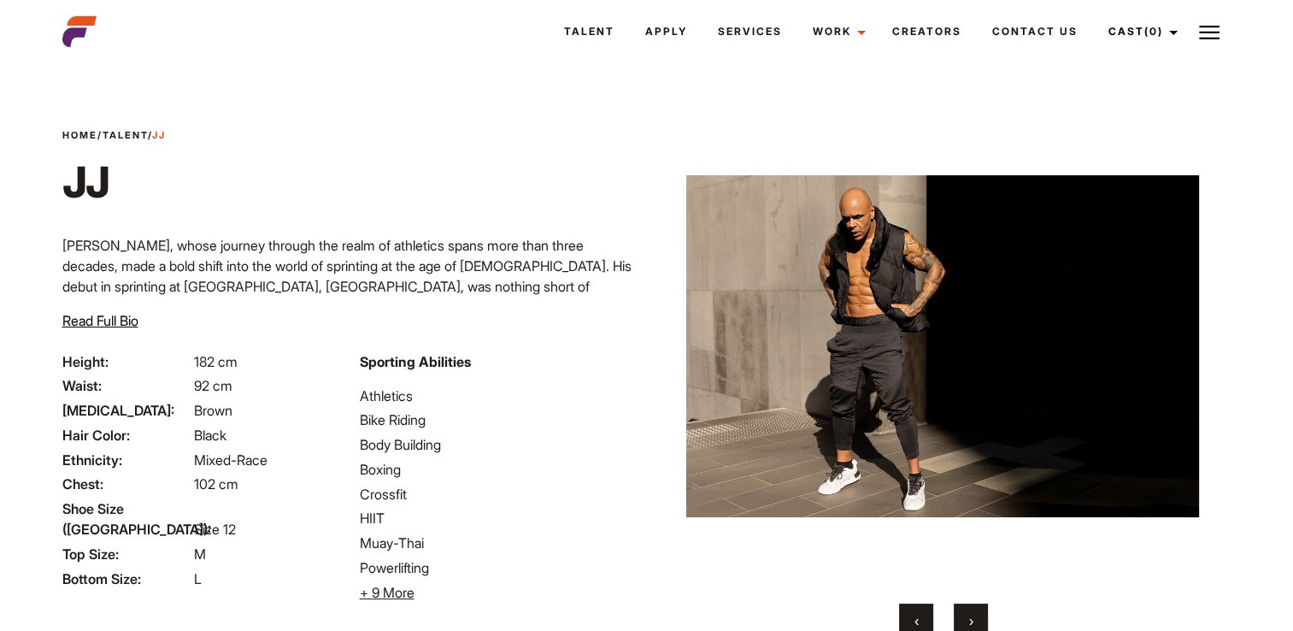
click at [972, 610] on button "›" at bounding box center [971, 621] width 34 height 34
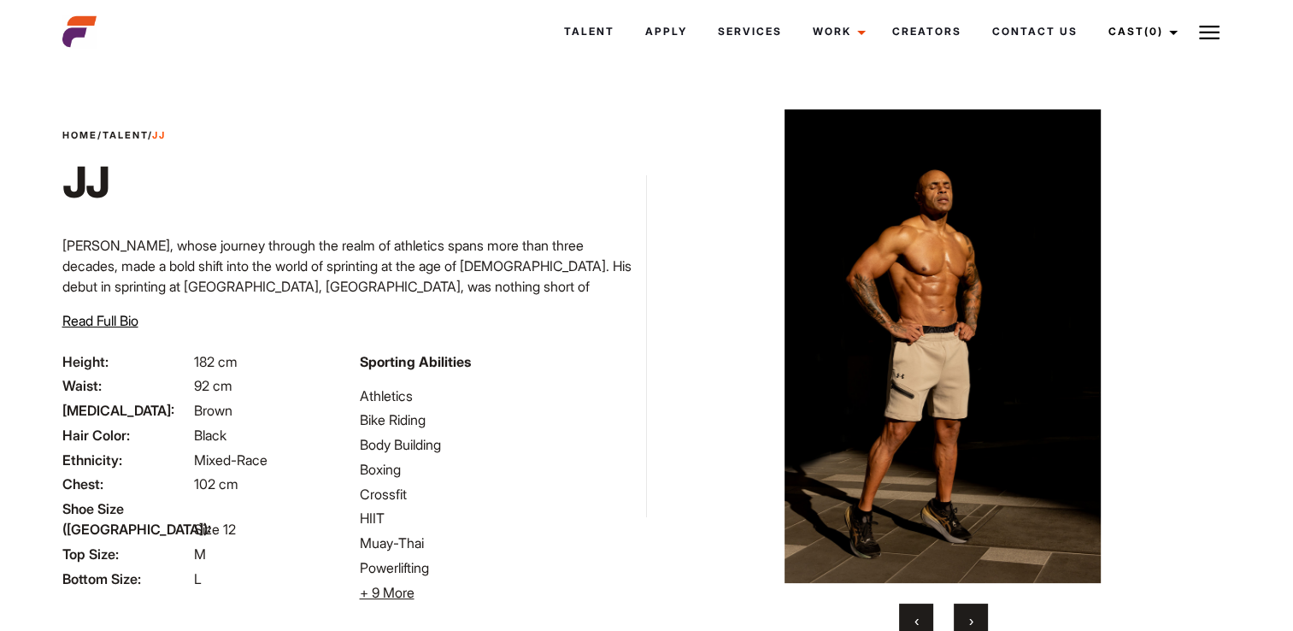
click at [972, 610] on button "›" at bounding box center [971, 621] width 34 height 34
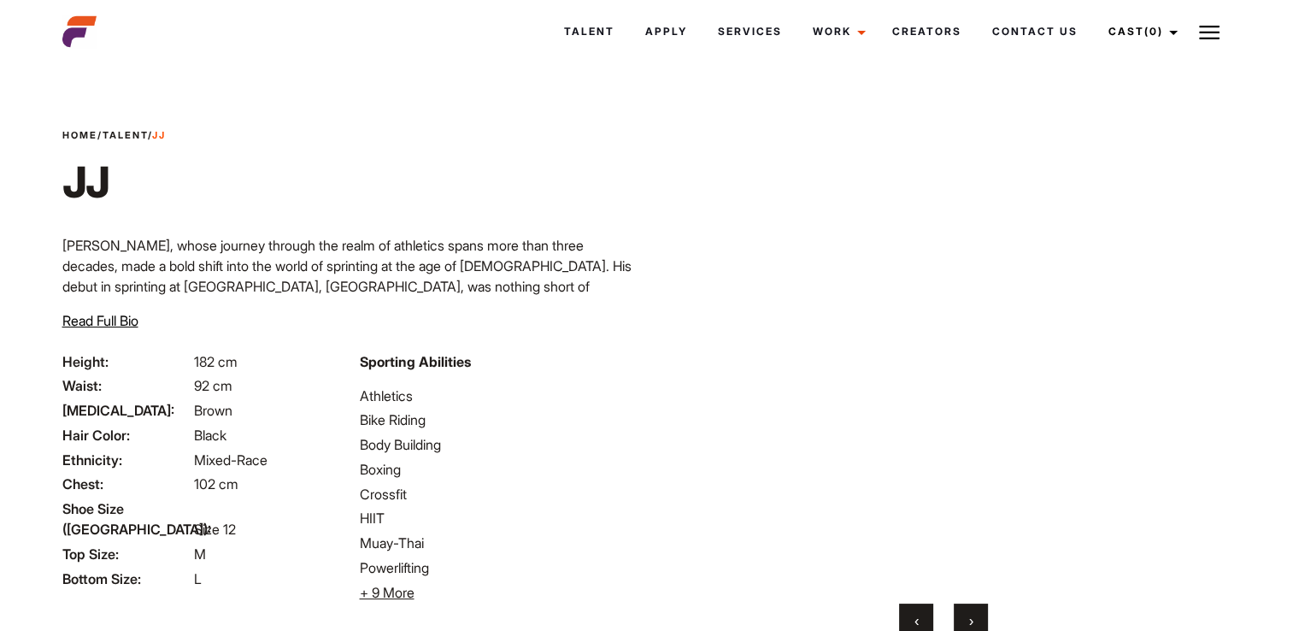
click at [972, 610] on button "›" at bounding box center [971, 621] width 34 height 34
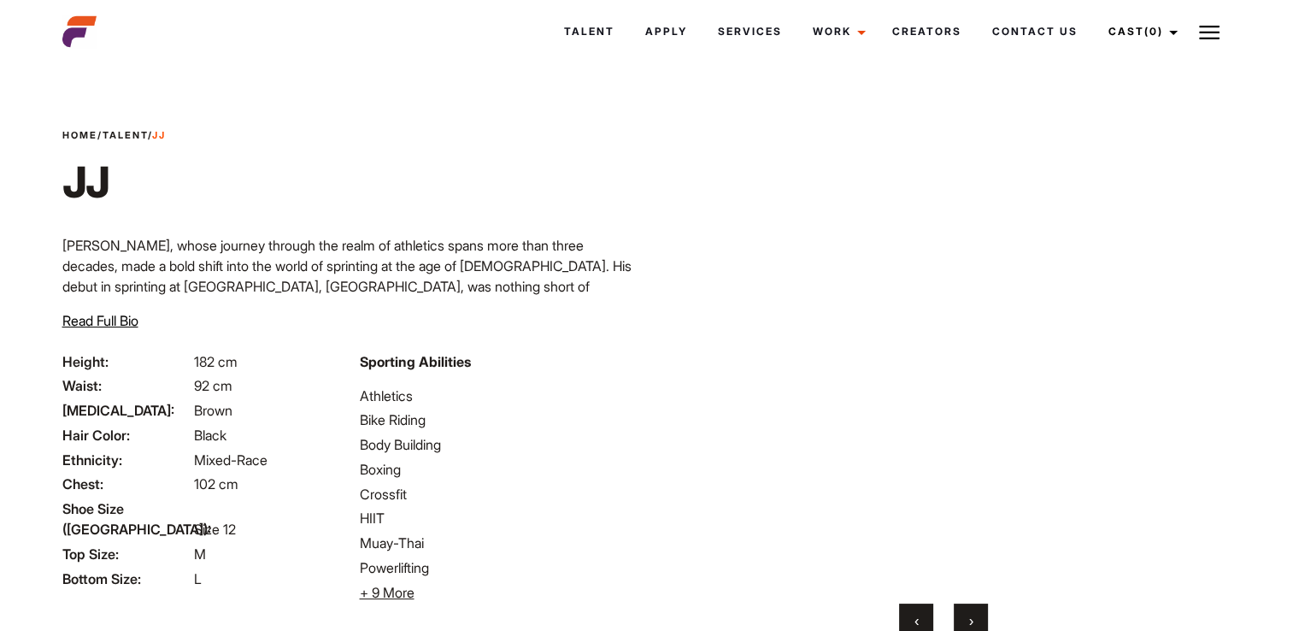
click at [972, 610] on button "›" at bounding box center [971, 621] width 34 height 34
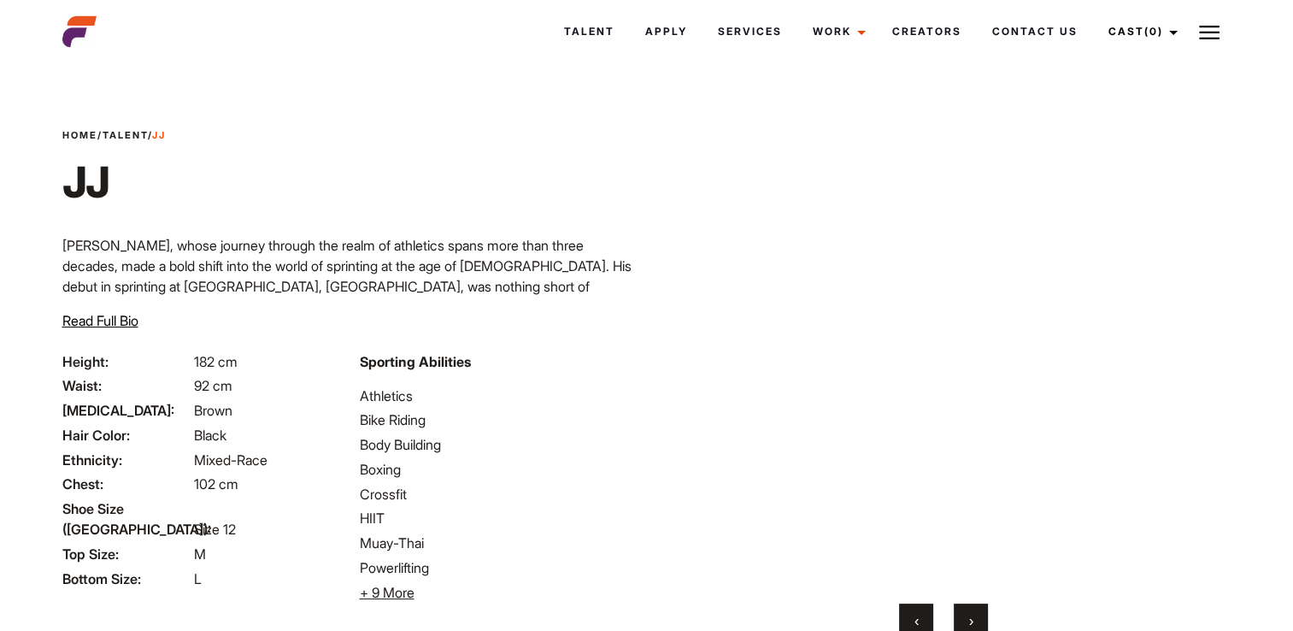
click at [972, 610] on button "›" at bounding box center [971, 621] width 34 height 34
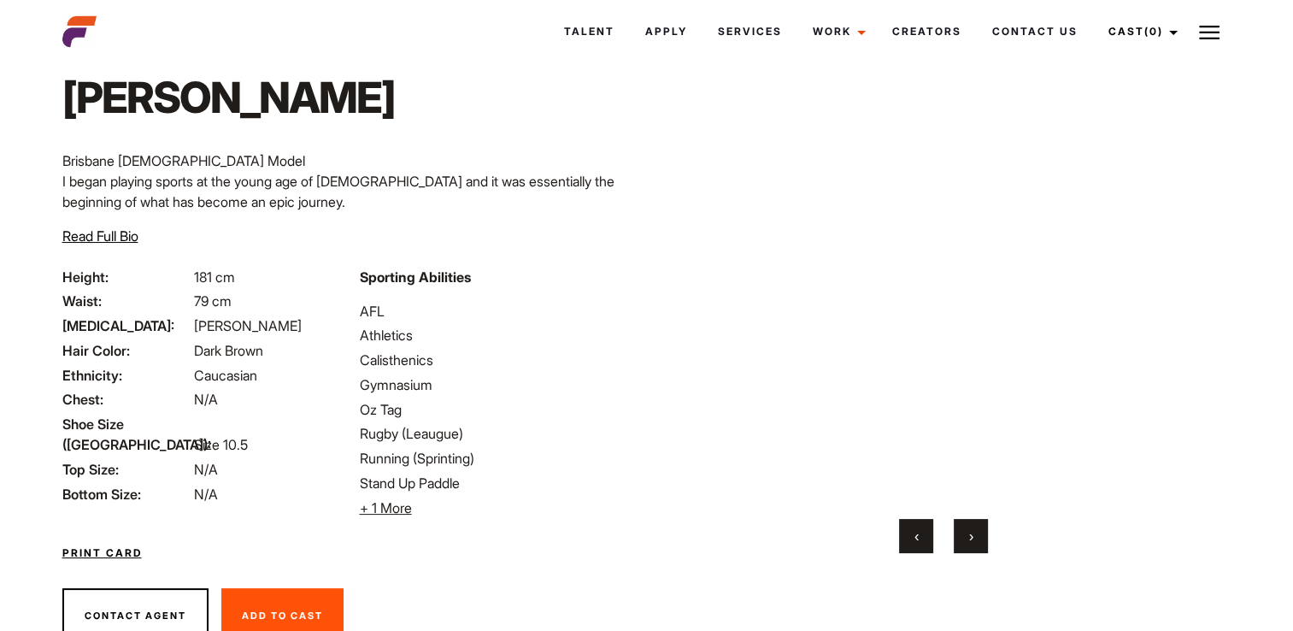
scroll to position [21, 0]
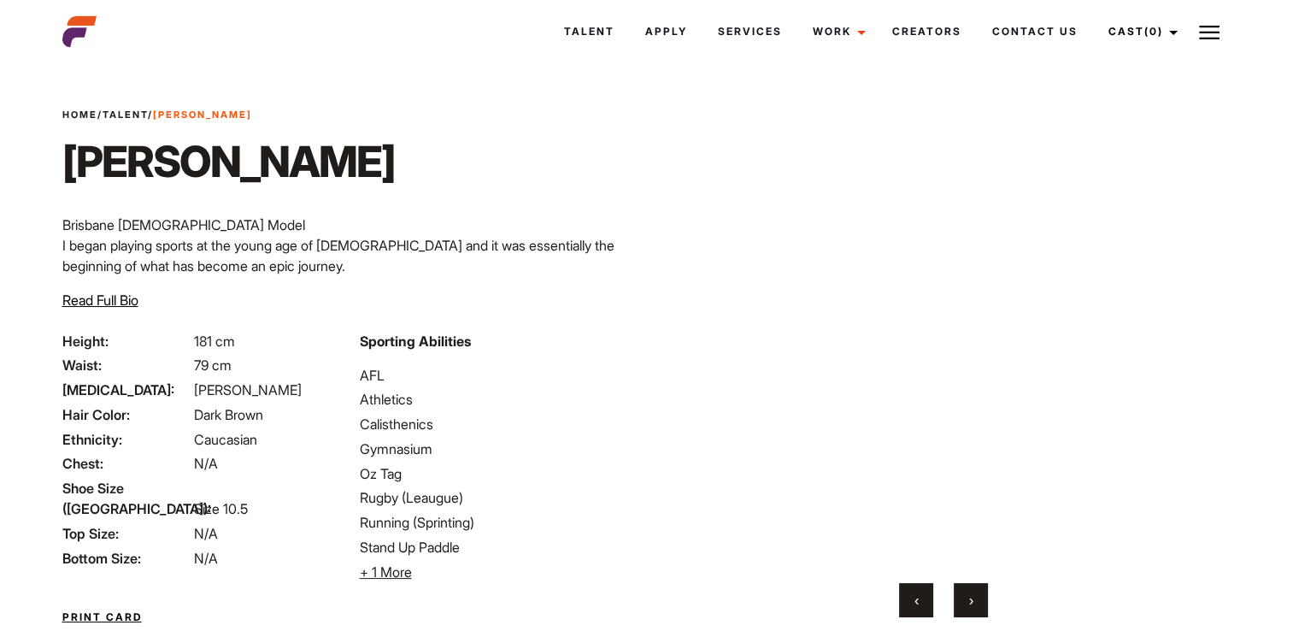
drag, startPoint x: 895, startPoint y: 434, endPoint x: 966, endPoint y: 604, distance: 183.5
click at [966, 604] on button "›" at bounding box center [971, 600] width 34 height 34
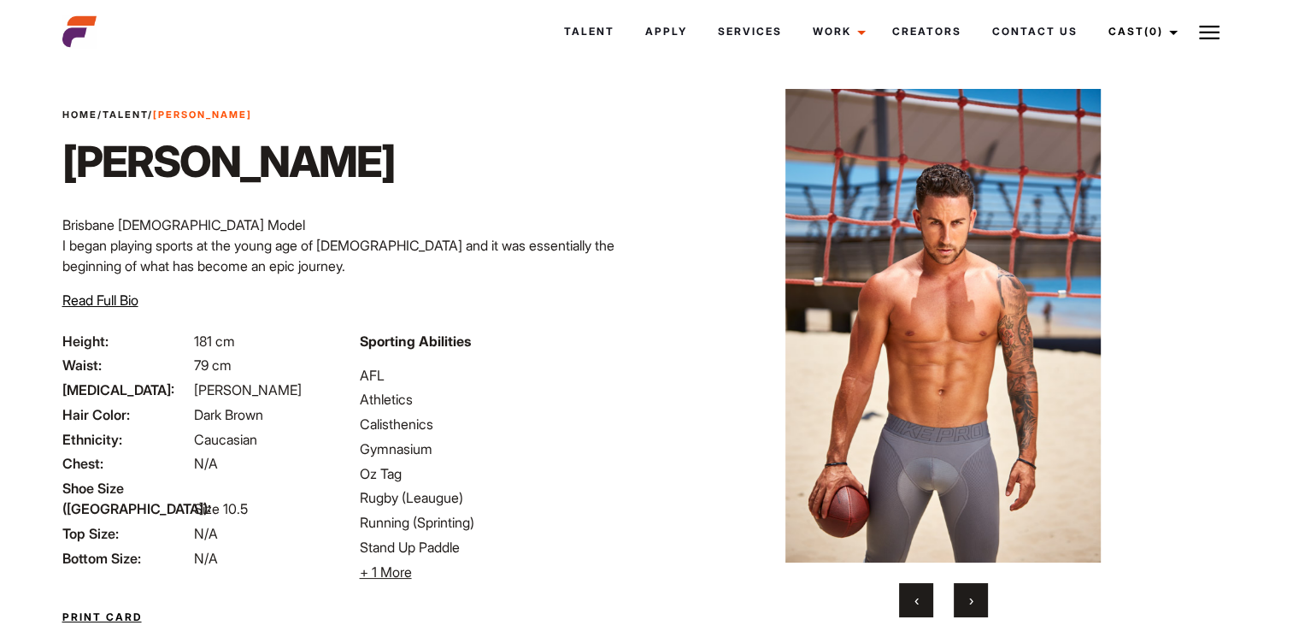
click at [966, 604] on button "›" at bounding box center [971, 600] width 34 height 34
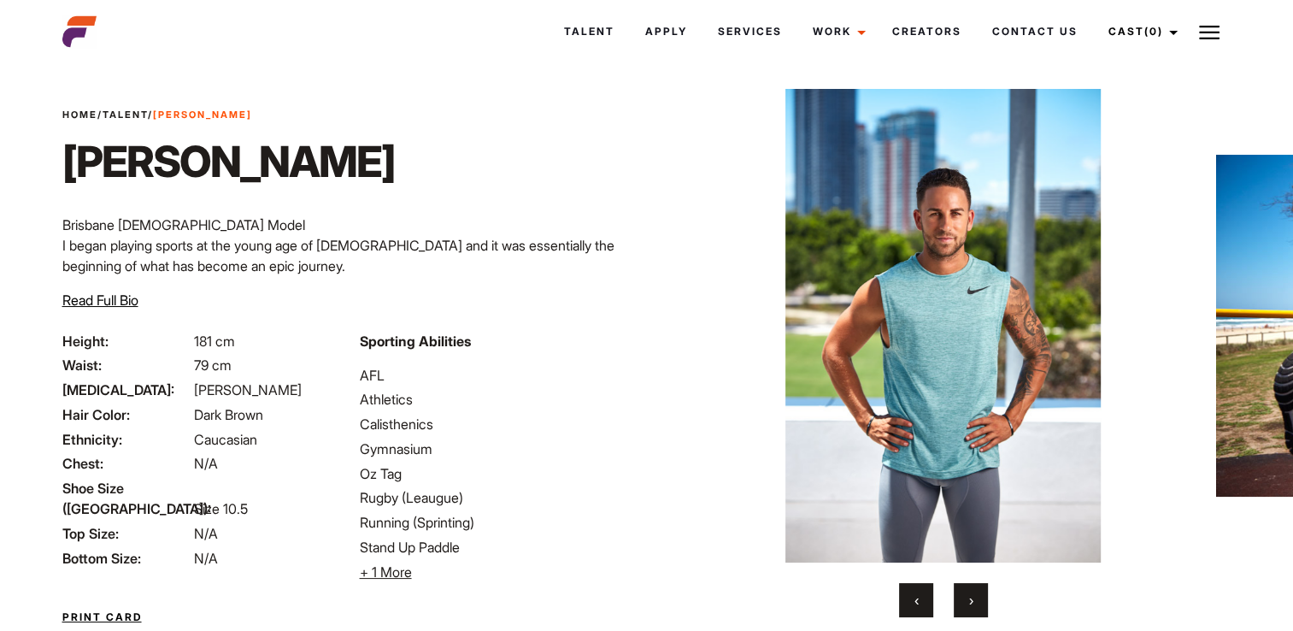
click at [966, 604] on button "›" at bounding box center [971, 600] width 34 height 34
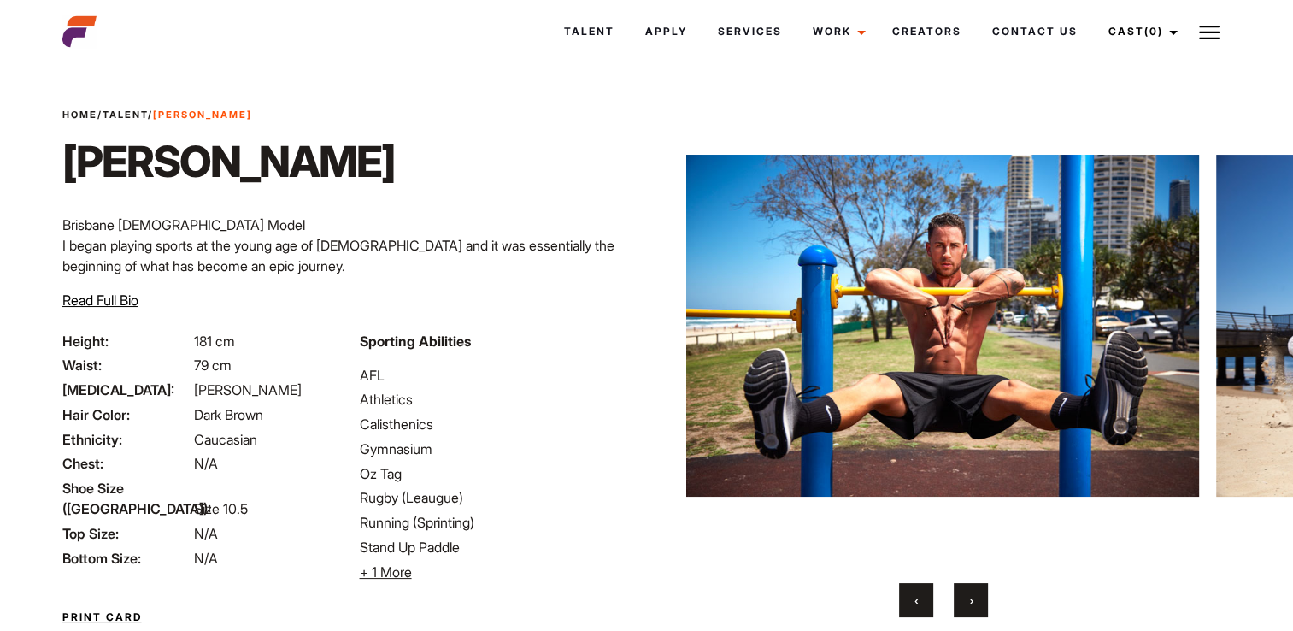
click at [966, 604] on button "›" at bounding box center [971, 600] width 34 height 34
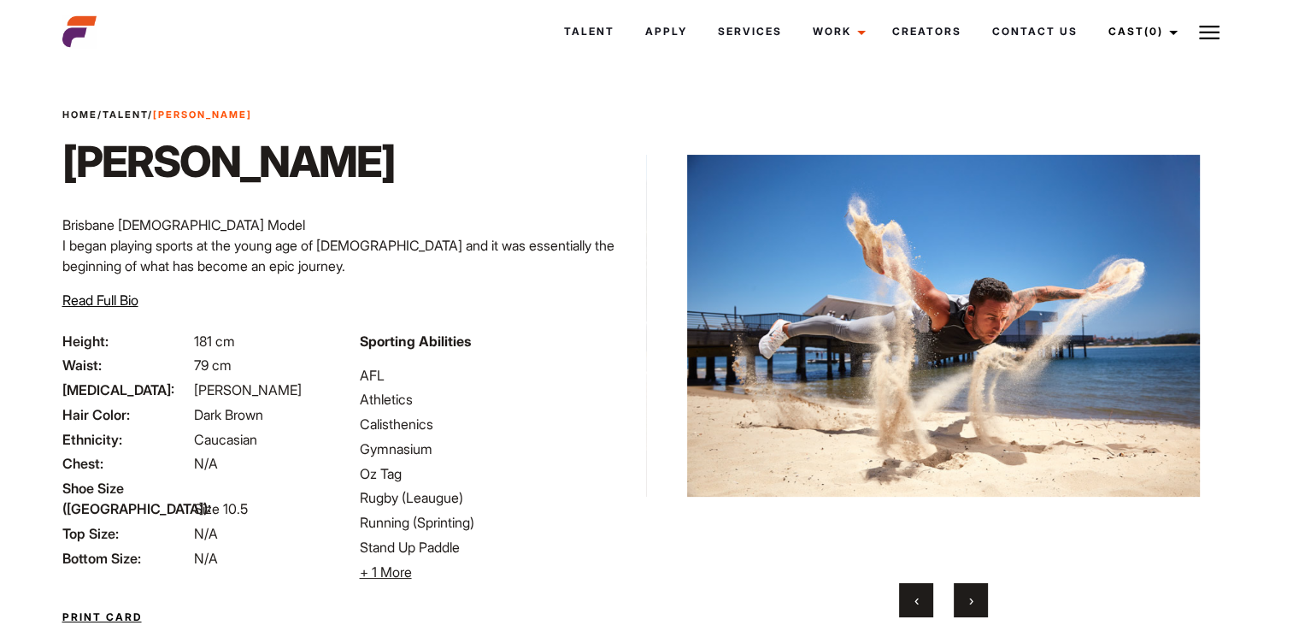
click at [966, 604] on button "›" at bounding box center [971, 600] width 34 height 34
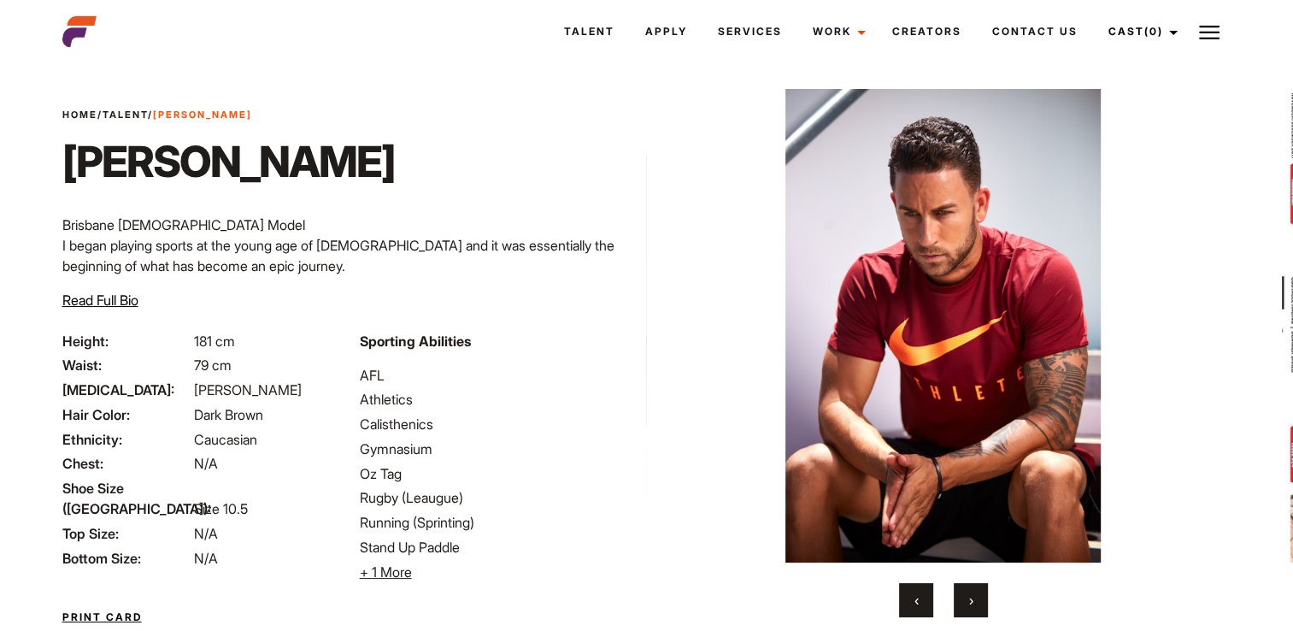
click at [966, 604] on button "›" at bounding box center [971, 600] width 34 height 34
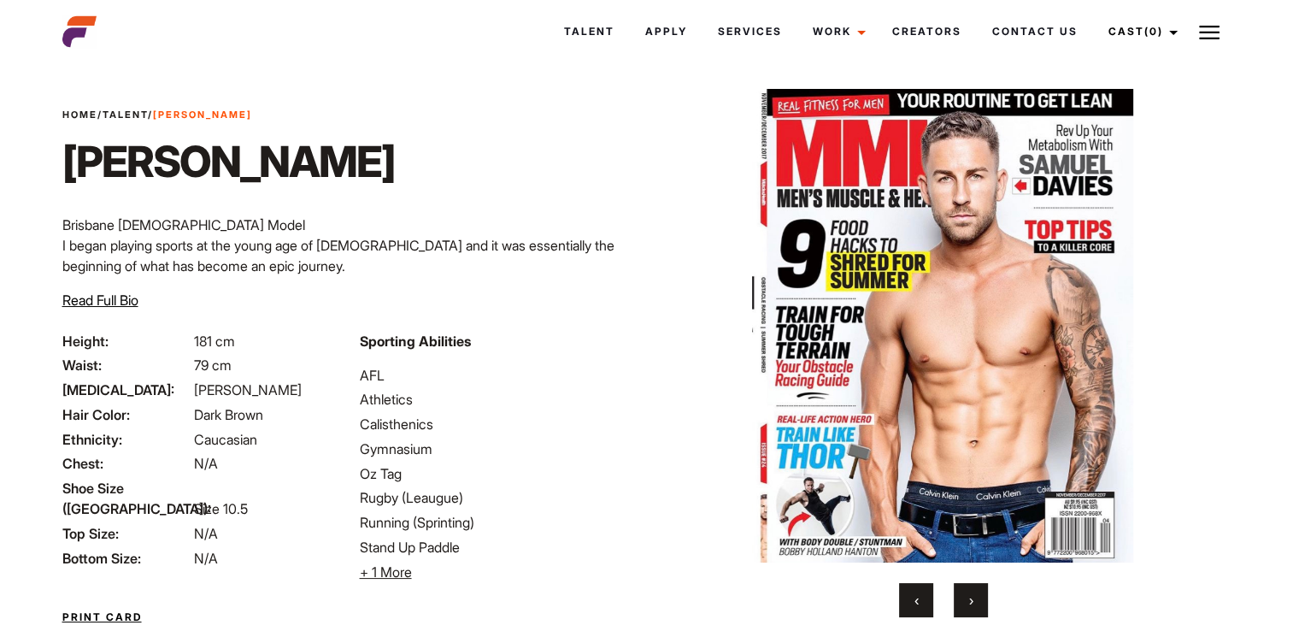
click at [966, 604] on button "›" at bounding box center [971, 600] width 34 height 34
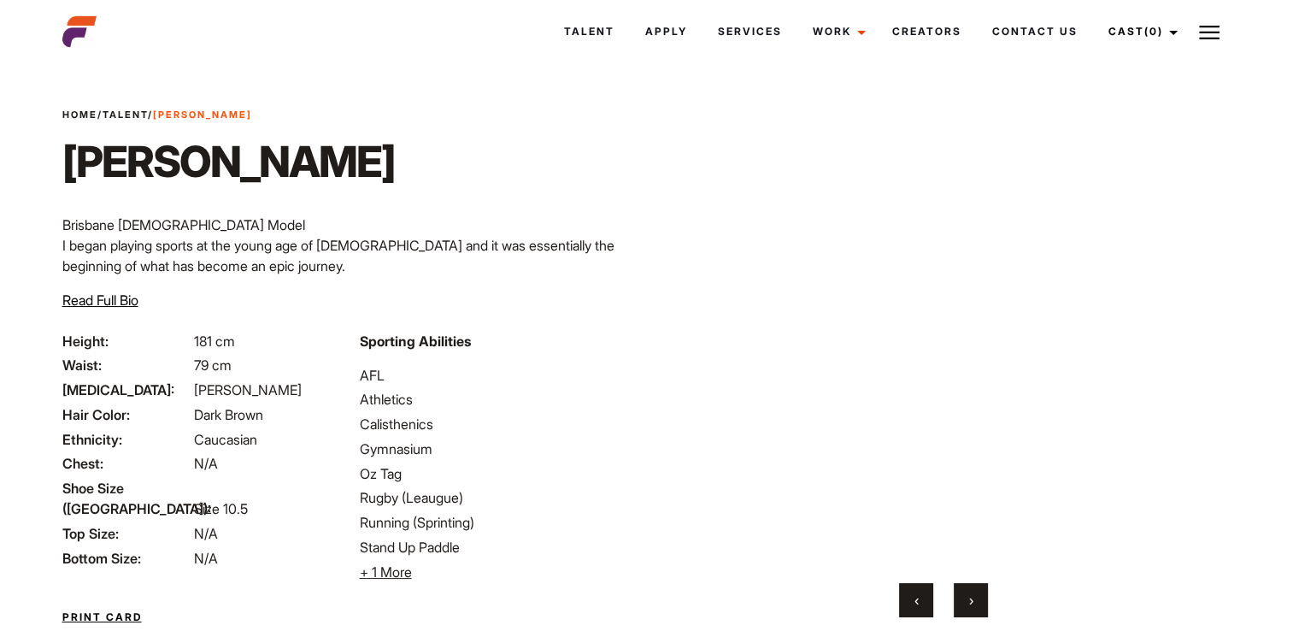
click at [966, 604] on button "›" at bounding box center [971, 600] width 34 height 34
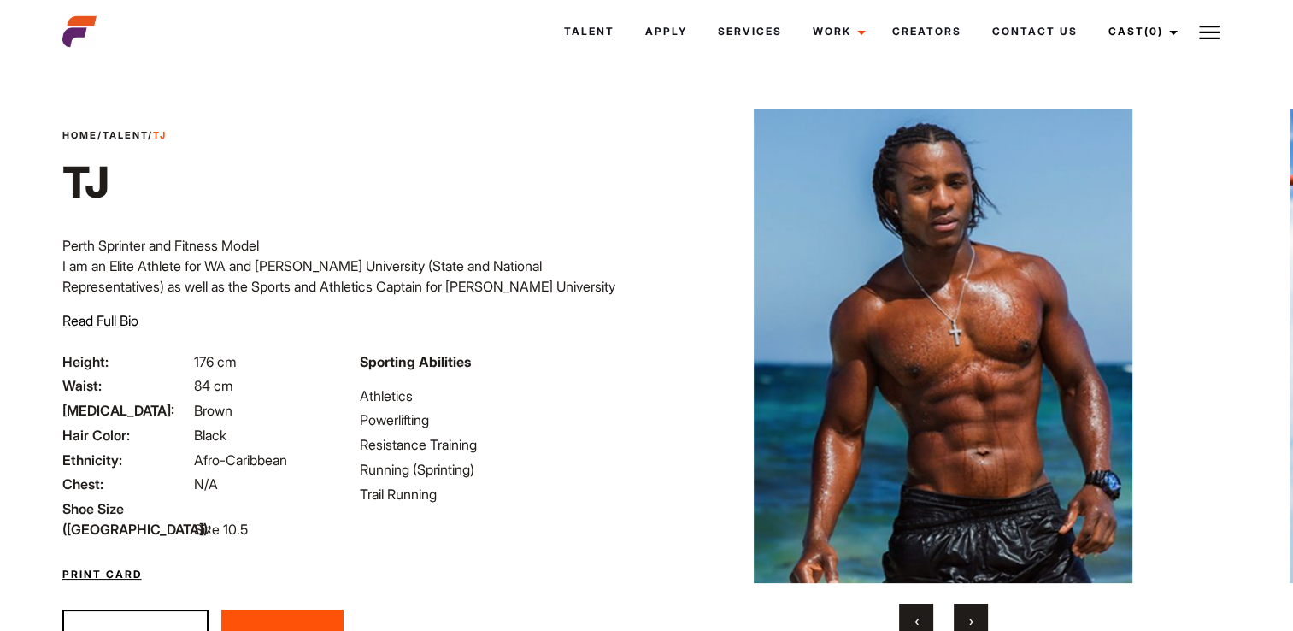
scroll to position [80, 0]
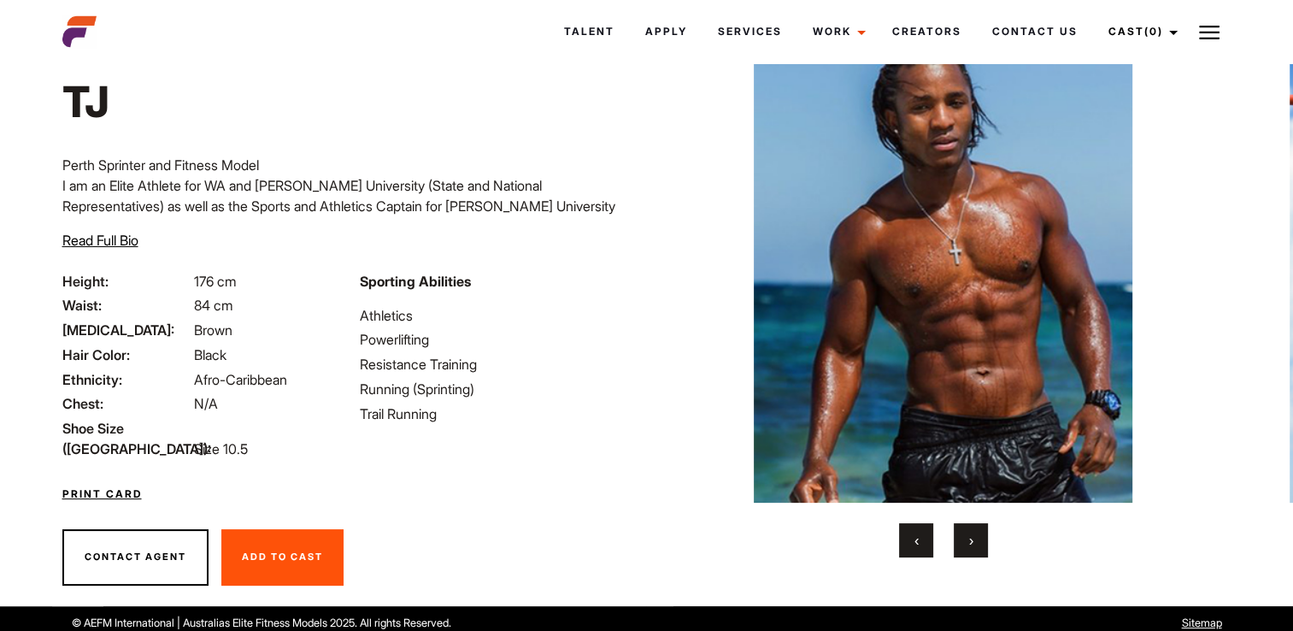
click at [978, 546] on button "›" at bounding box center [971, 540] width 34 height 34
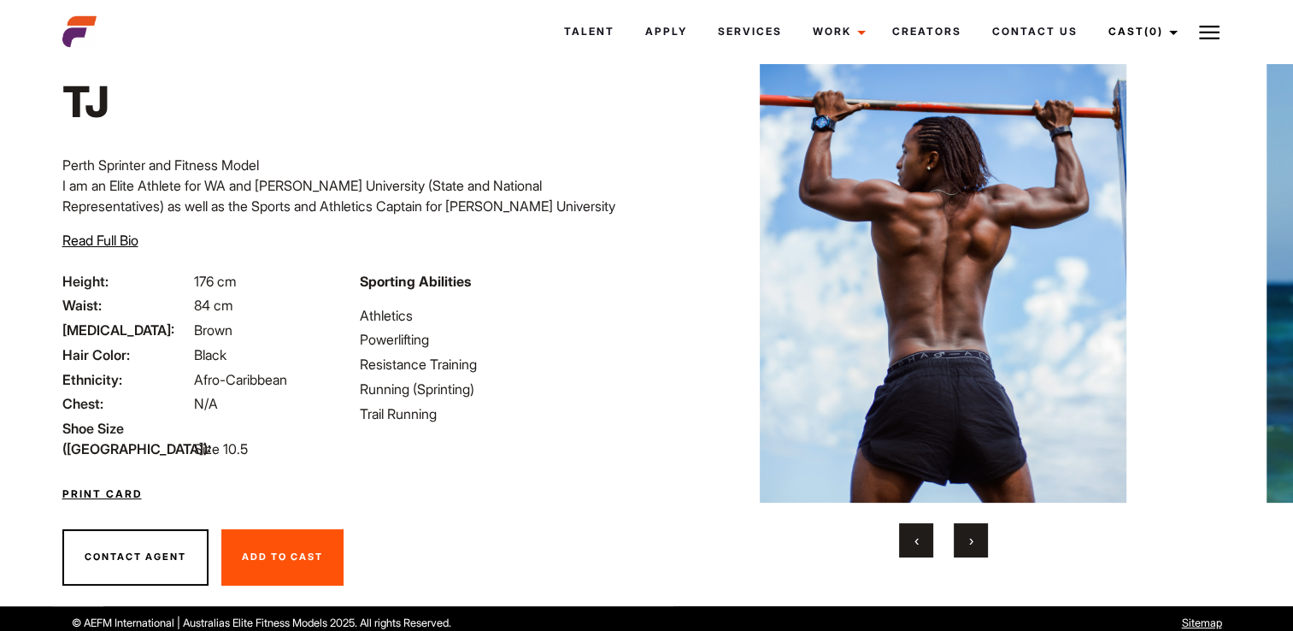
click at [978, 546] on button "›" at bounding box center [971, 540] width 34 height 34
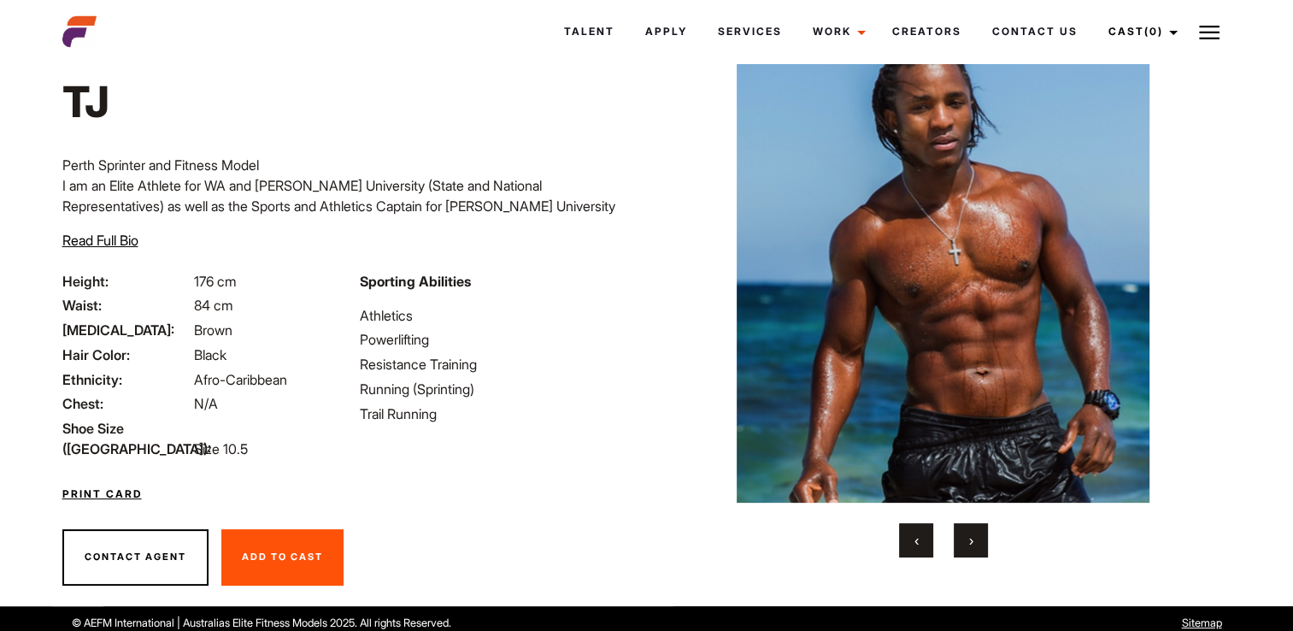
click at [978, 546] on button "›" at bounding box center [971, 540] width 34 height 34
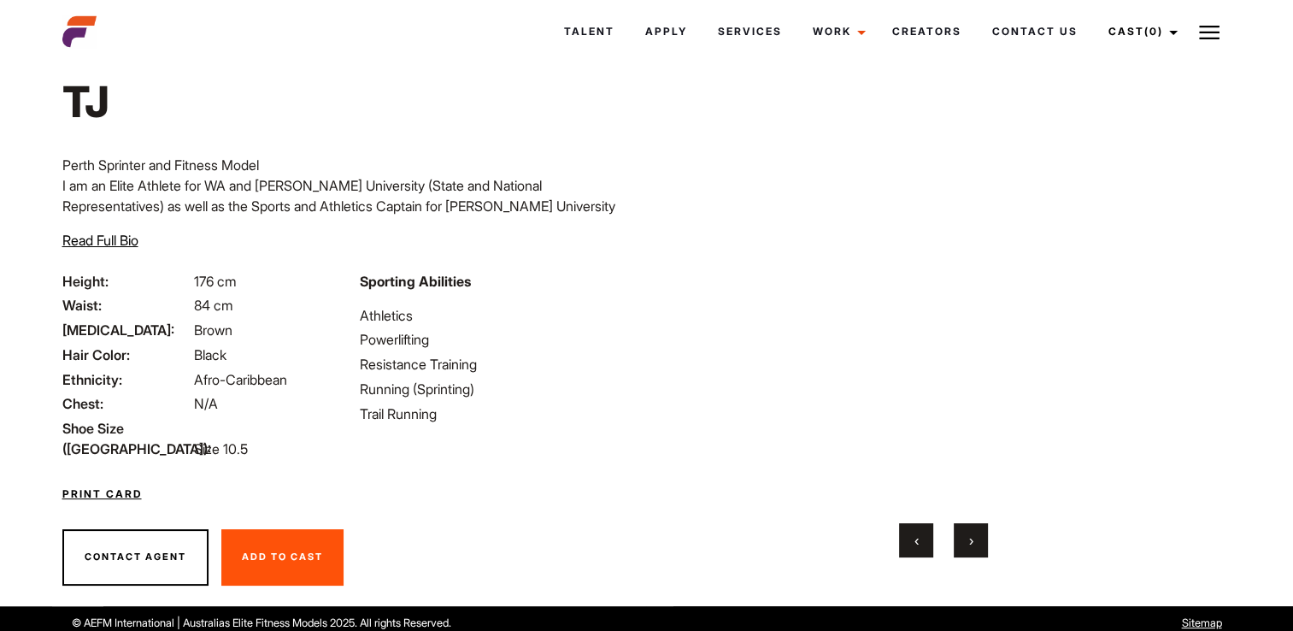
click at [978, 546] on button "›" at bounding box center [971, 540] width 34 height 34
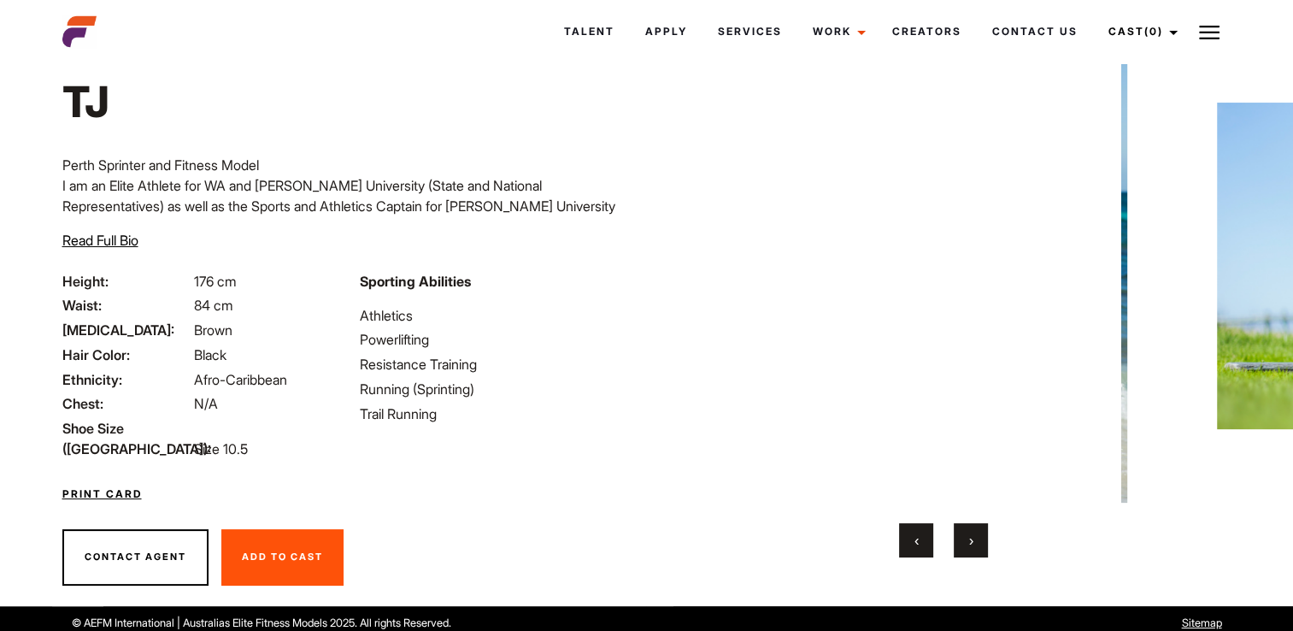
click at [978, 546] on button "›" at bounding box center [971, 540] width 34 height 34
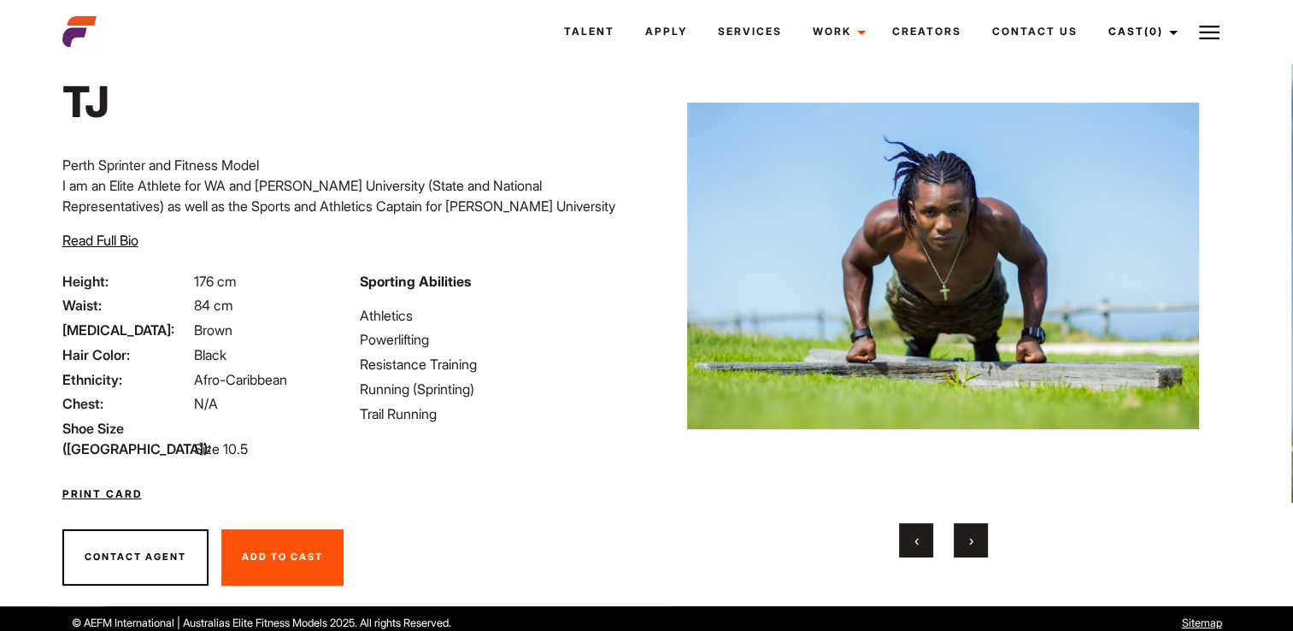
click at [980, 547] on button "›" at bounding box center [971, 540] width 34 height 34
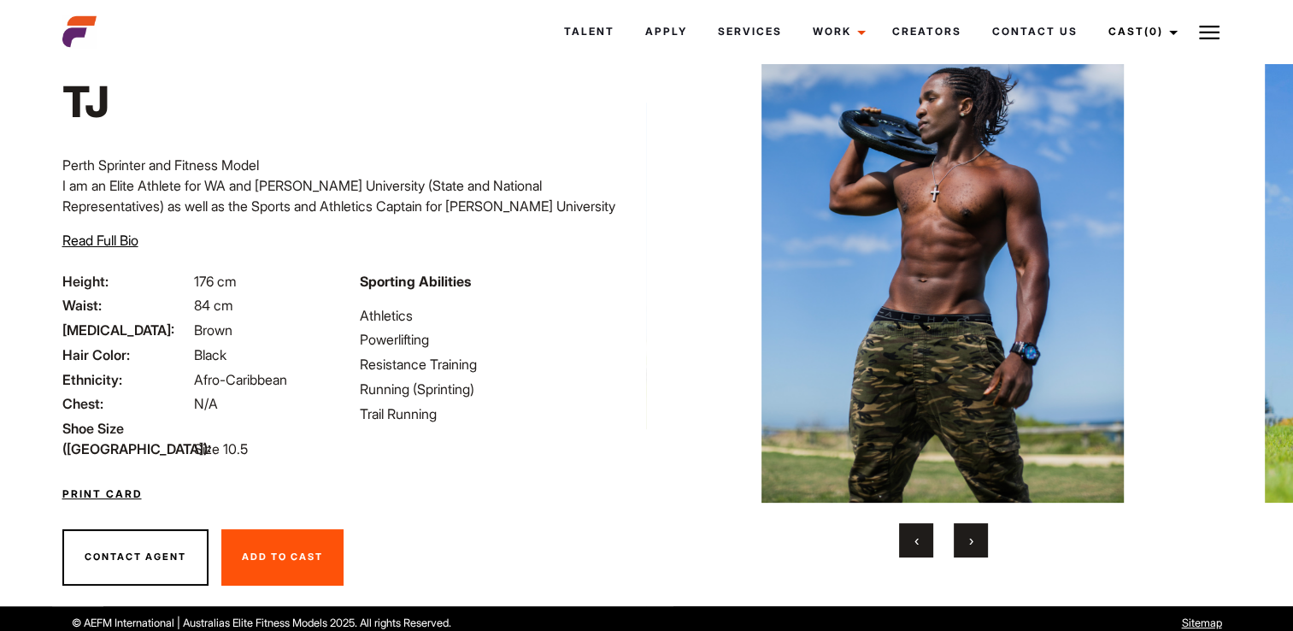
click at [980, 547] on button "›" at bounding box center [971, 540] width 34 height 34
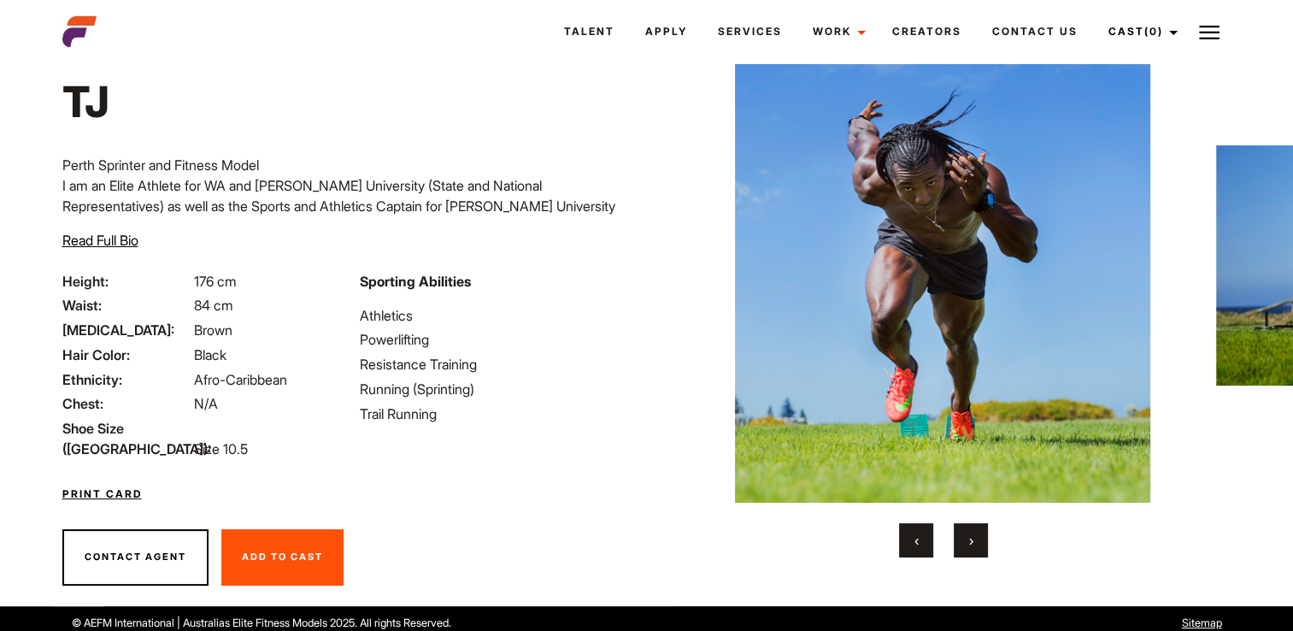
click at [980, 547] on button "›" at bounding box center [971, 540] width 34 height 34
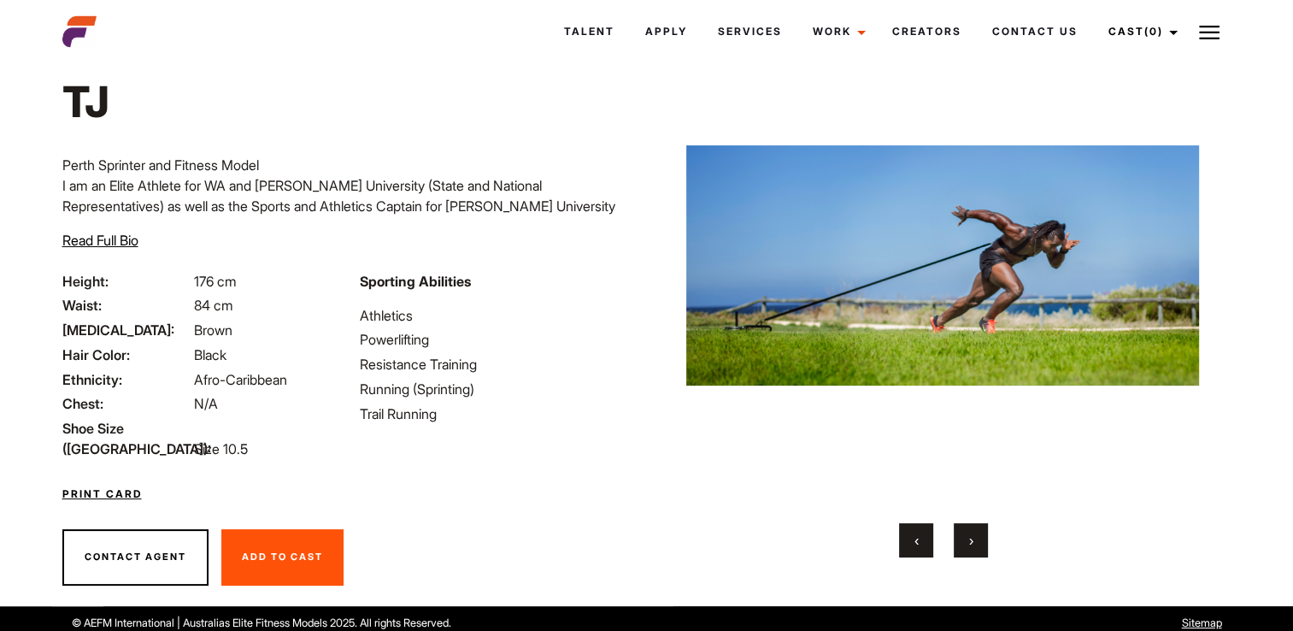
click at [980, 547] on button "›" at bounding box center [971, 540] width 34 height 34
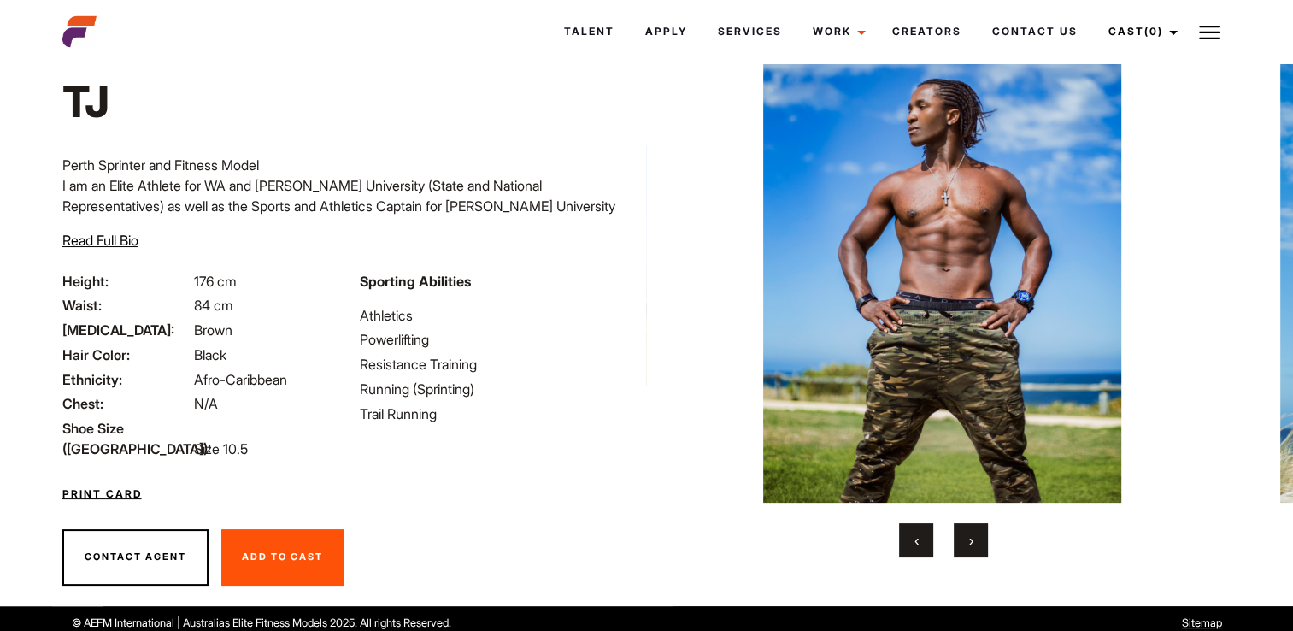
click at [981, 549] on button "›" at bounding box center [971, 540] width 34 height 34
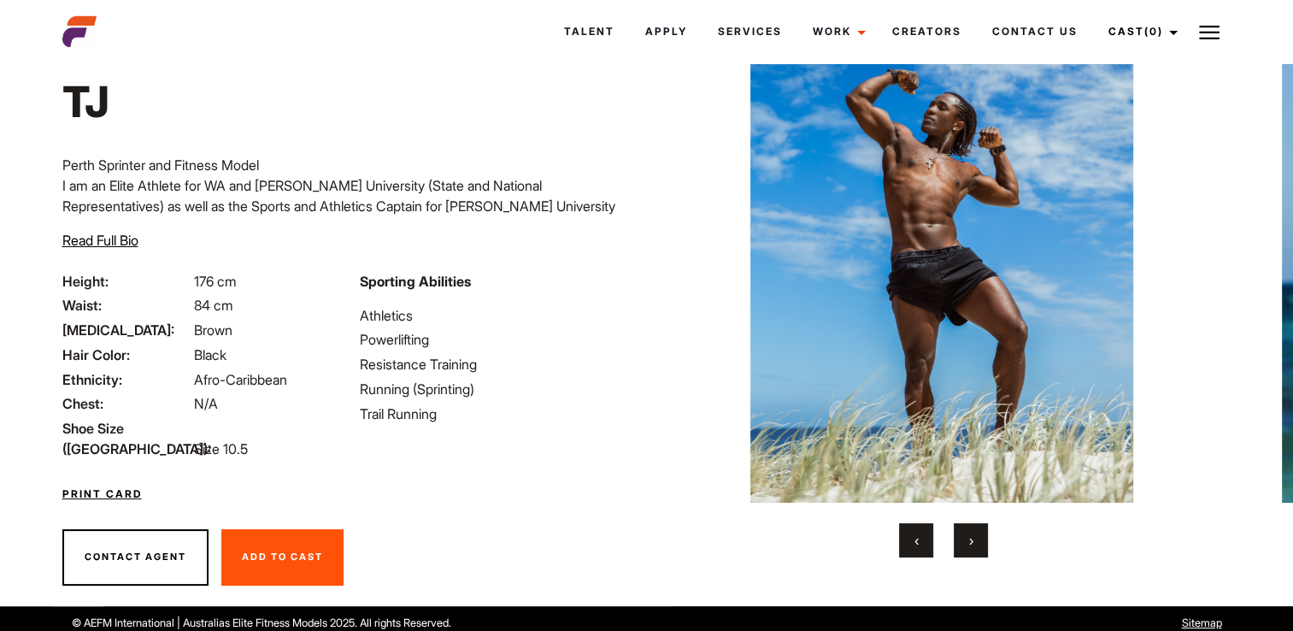
click at [981, 549] on button "›" at bounding box center [971, 540] width 34 height 34
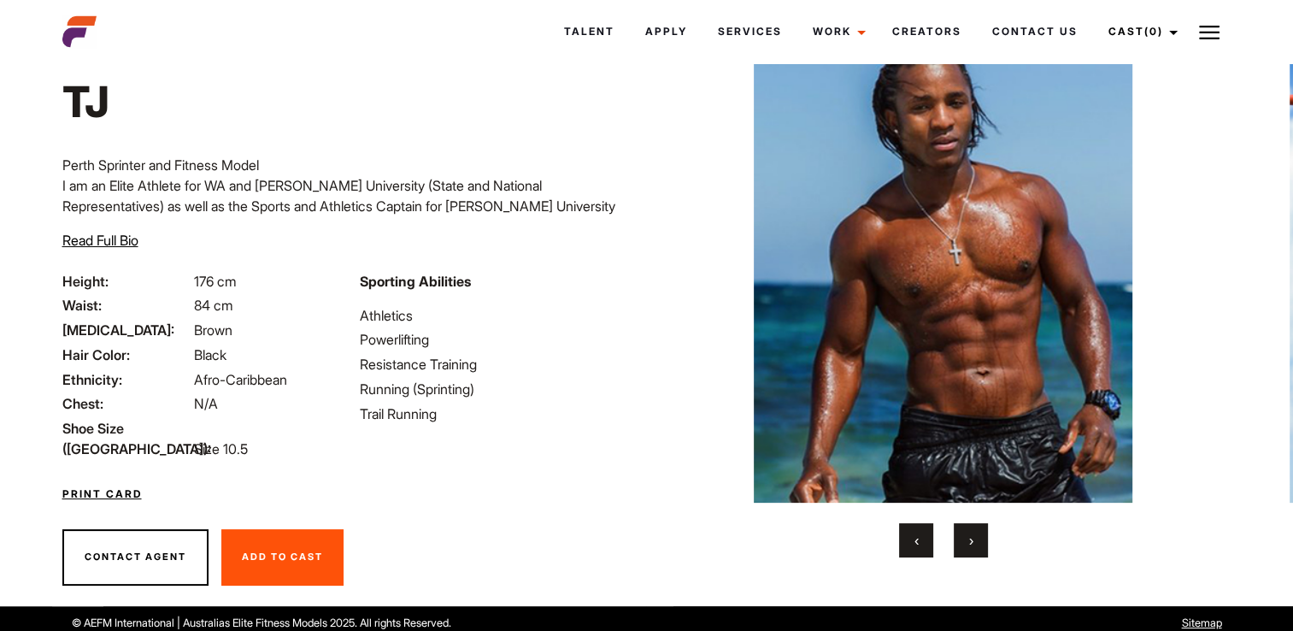
click at [981, 549] on button "›" at bounding box center [971, 540] width 34 height 34
